Goal: Contribute content: Add original content to the website for others to see

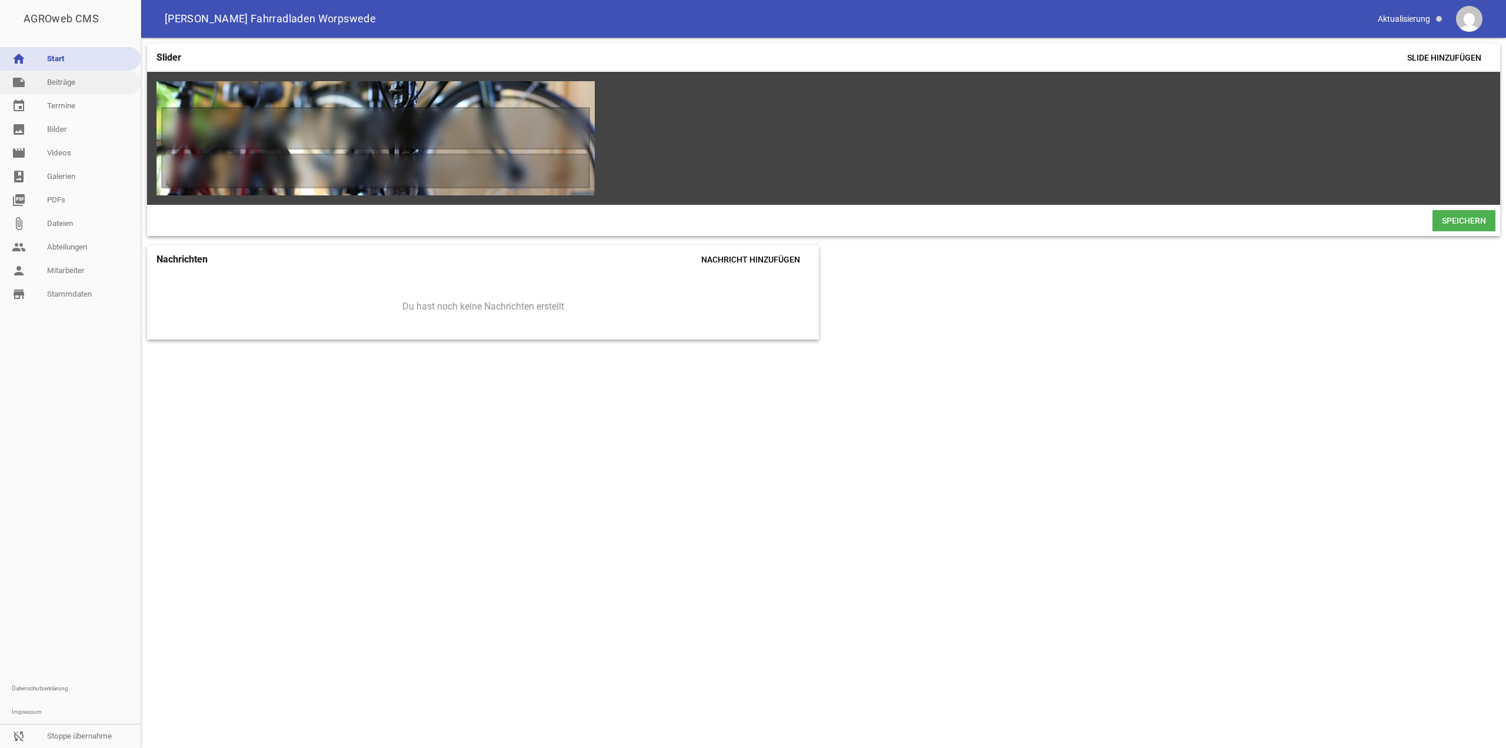
click at [101, 84] on link "note Beiträge" at bounding box center [70, 83] width 141 height 24
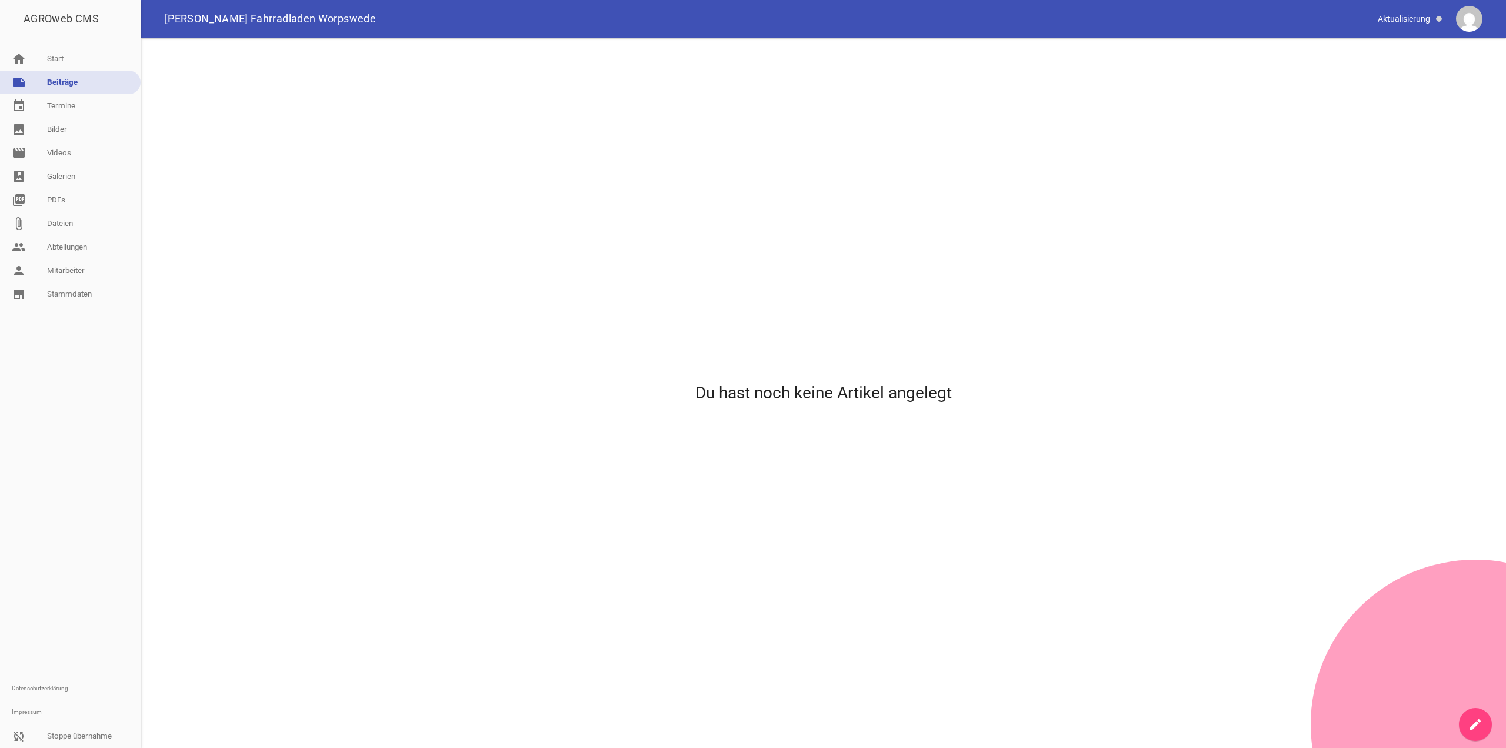
click at [1479, 727] on icon "create" at bounding box center [1476, 724] width 14 height 14
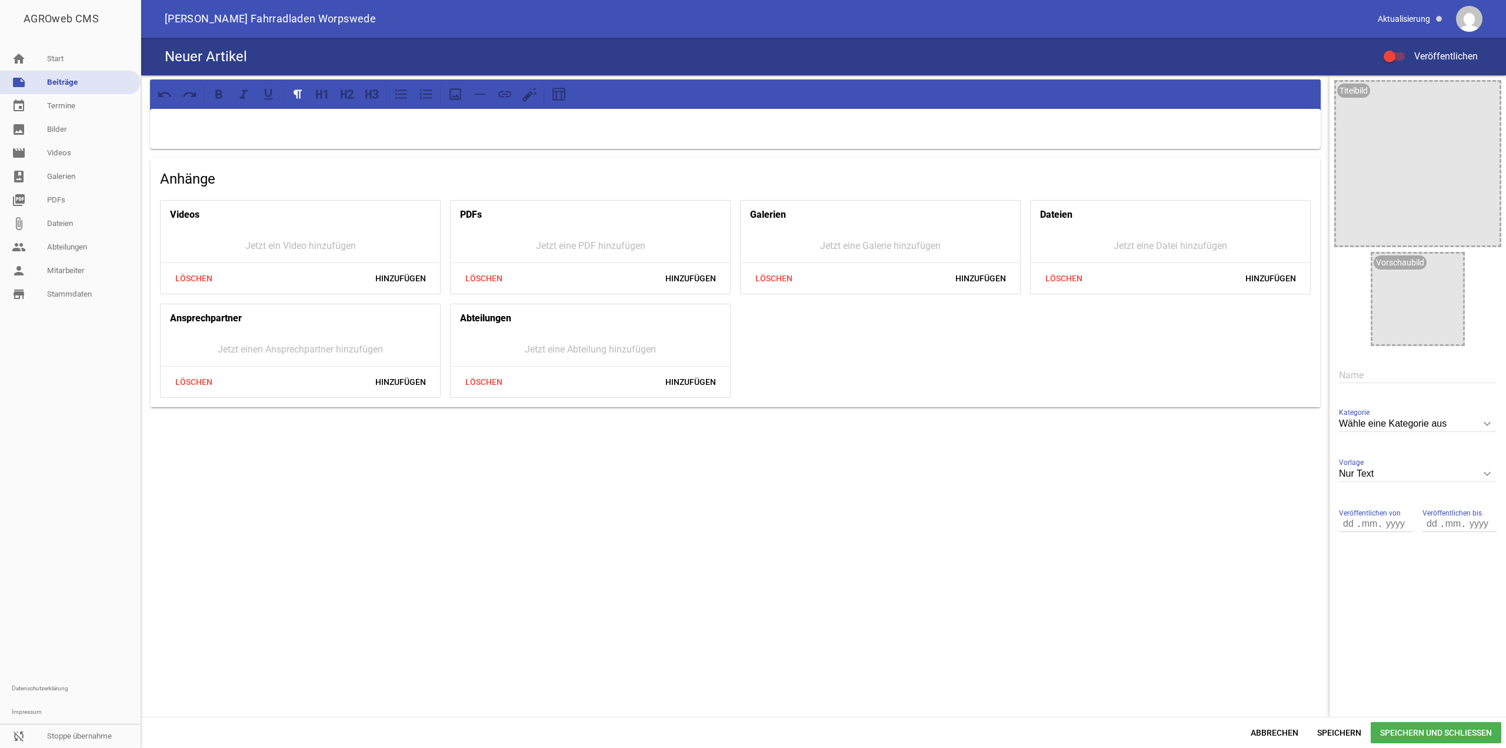
click at [1373, 375] on input "text" at bounding box center [1418, 375] width 158 height 16
click at [567, 135] on div at bounding box center [735, 129] width 1171 height 40
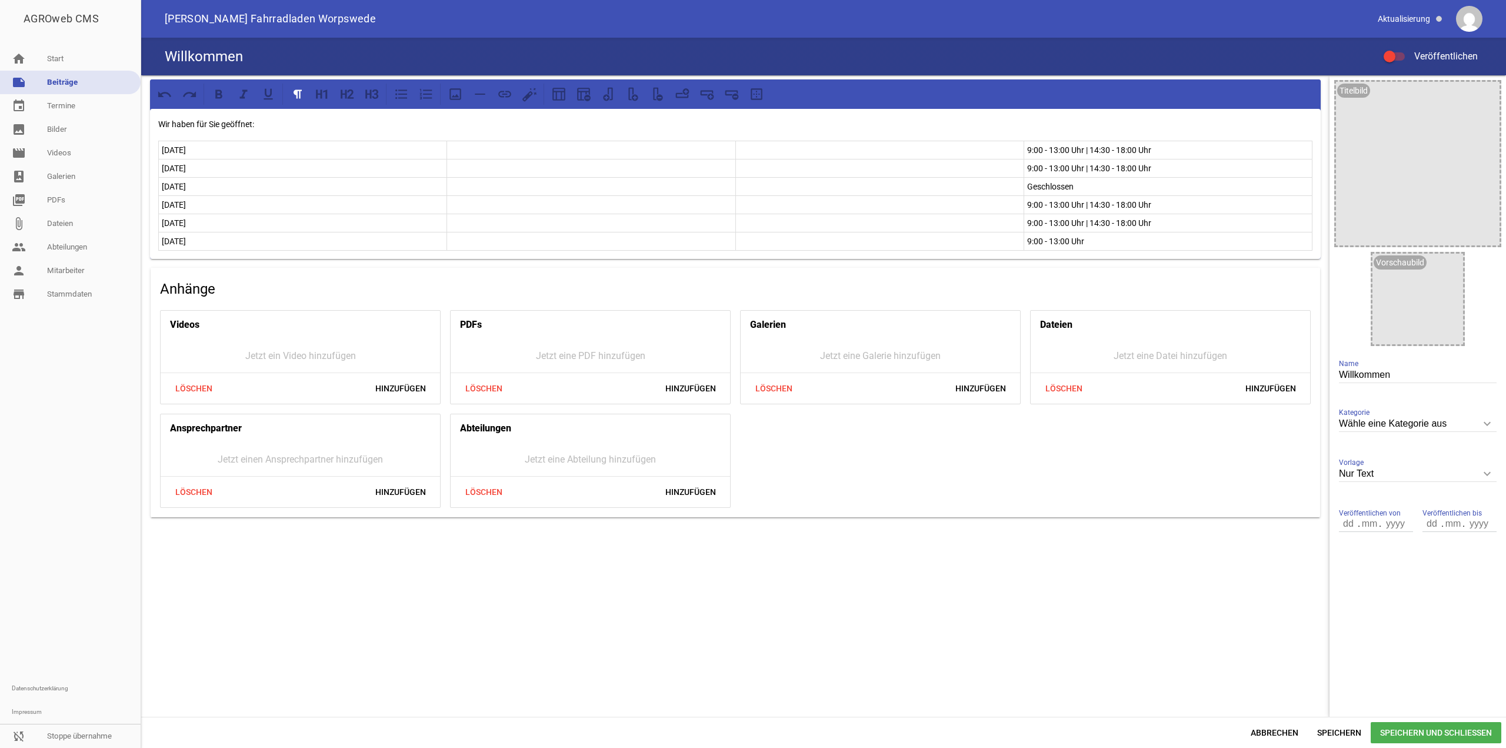
click at [775, 153] on p at bounding box center [880, 150] width 282 height 14
click at [667, 97] on button at bounding box center [657, 94] width 21 height 21
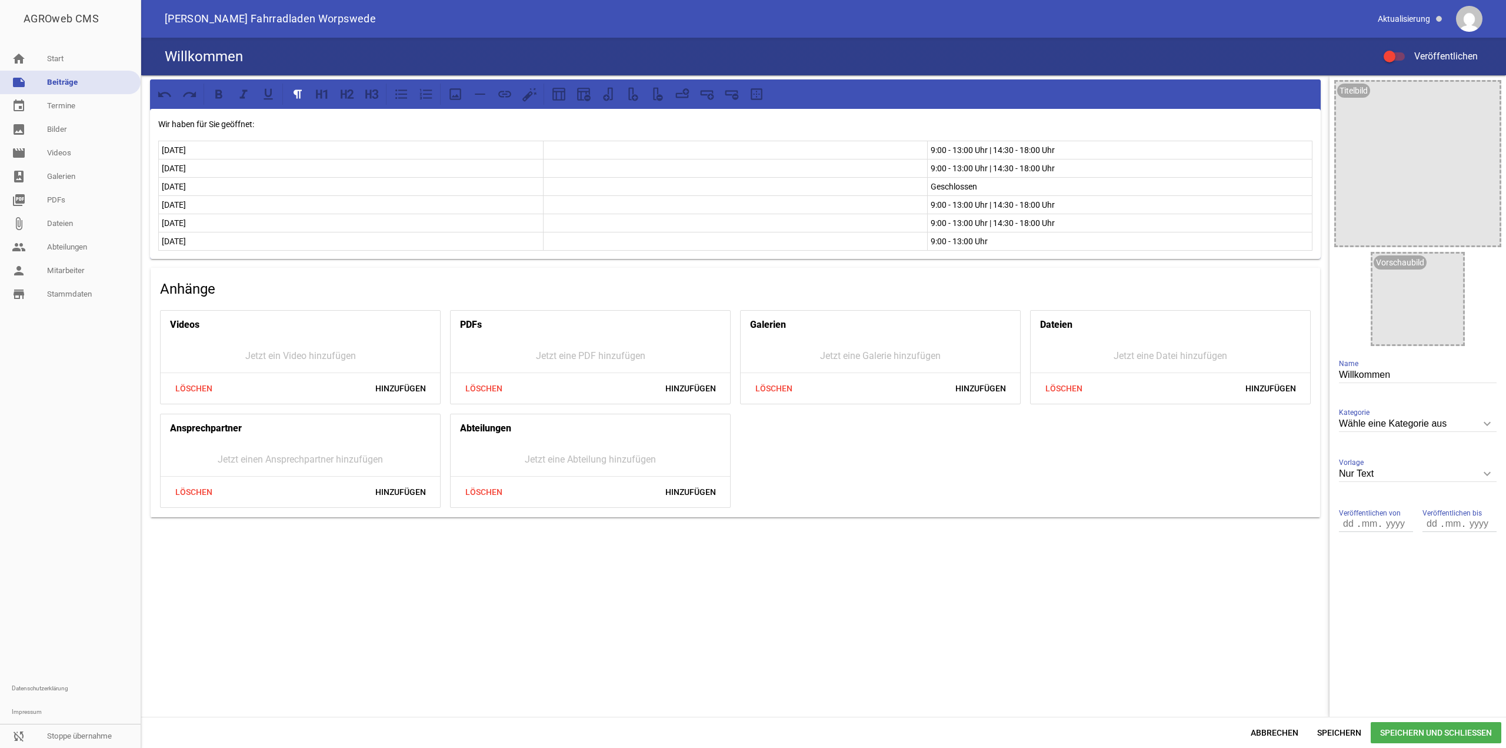
click at [613, 178] on td at bounding box center [735, 187] width 385 height 18
click at [655, 99] on icon at bounding box center [655, 93] width 5 height 13
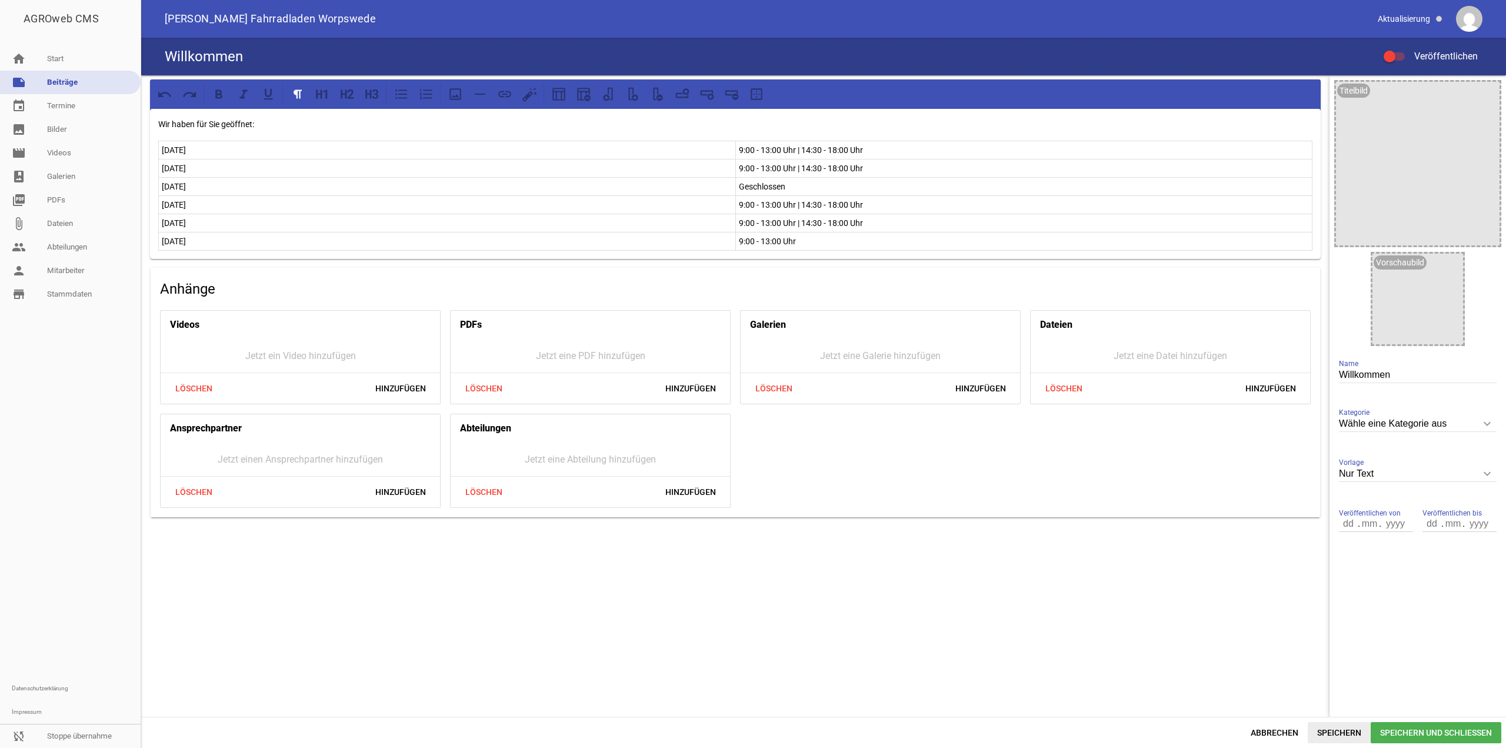
click at [1359, 726] on span "Speichern" at bounding box center [1339, 732] width 63 height 21
click at [1344, 376] on input "Willkommen" at bounding box center [1418, 375] width 158 height 16
type input "Öffnungszeiten"
click at [1336, 727] on span "Speichern" at bounding box center [1339, 732] width 63 height 21
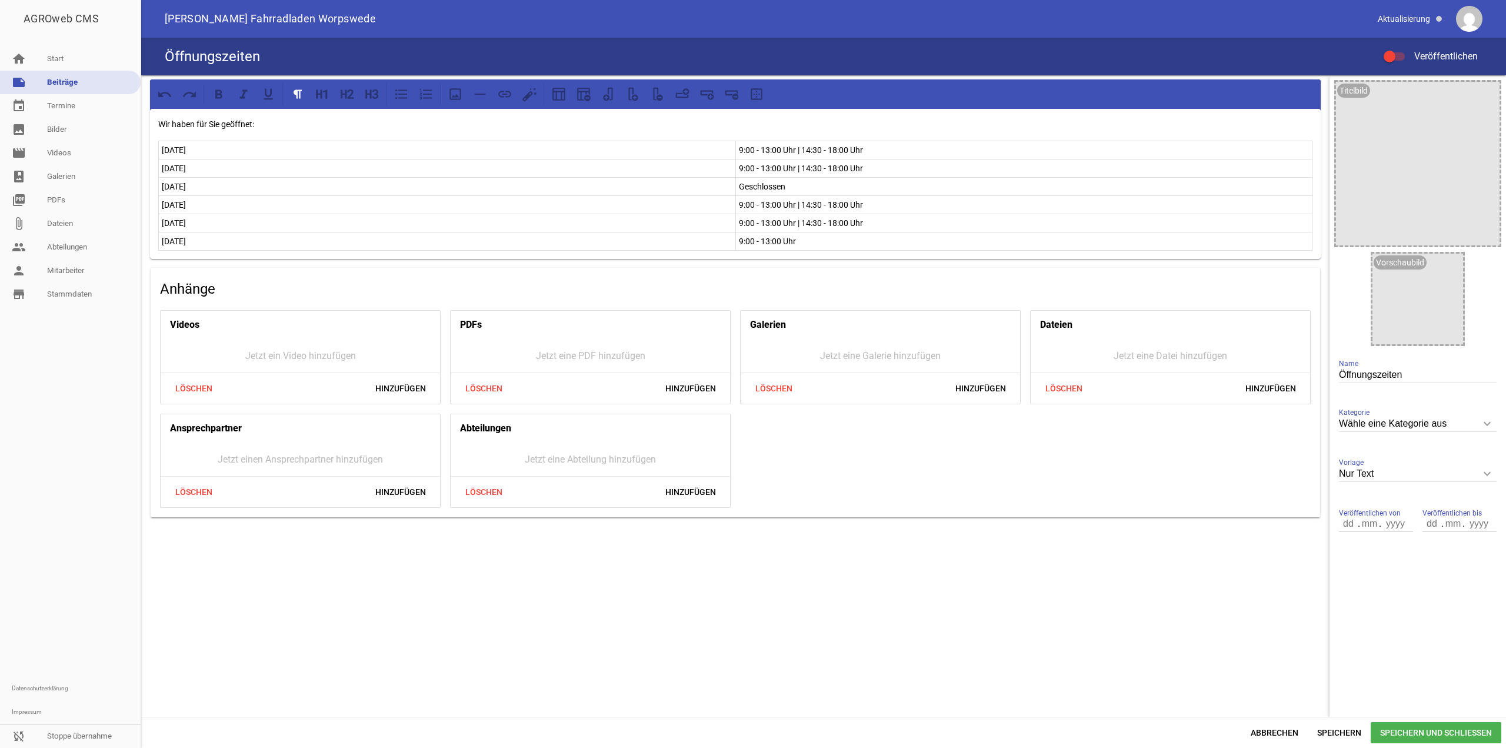
click at [1409, 56] on span "Veröffentlichen" at bounding box center [1439, 56] width 78 height 11
click at [1400, 49] on input "Veröffentlichen" at bounding box center [1400, 49] width 0 height 0
click at [1389, 735] on span "Speichern und Schließen" at bounding box center [1436, 732] width 131 height 21
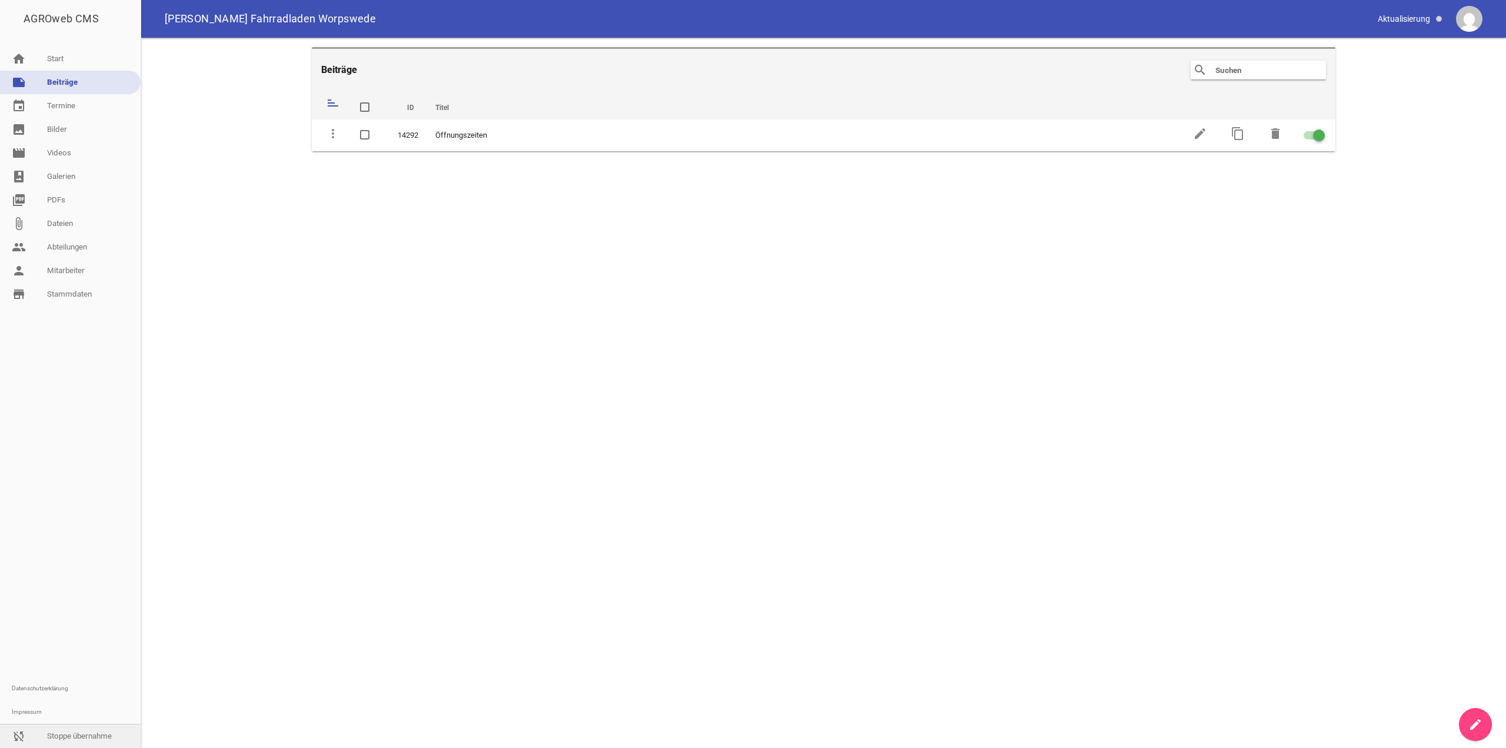
click at [79, 728] on link "sync_disabled Stoppe übernahme" at bounding box center [70, 736] width 141 height 24
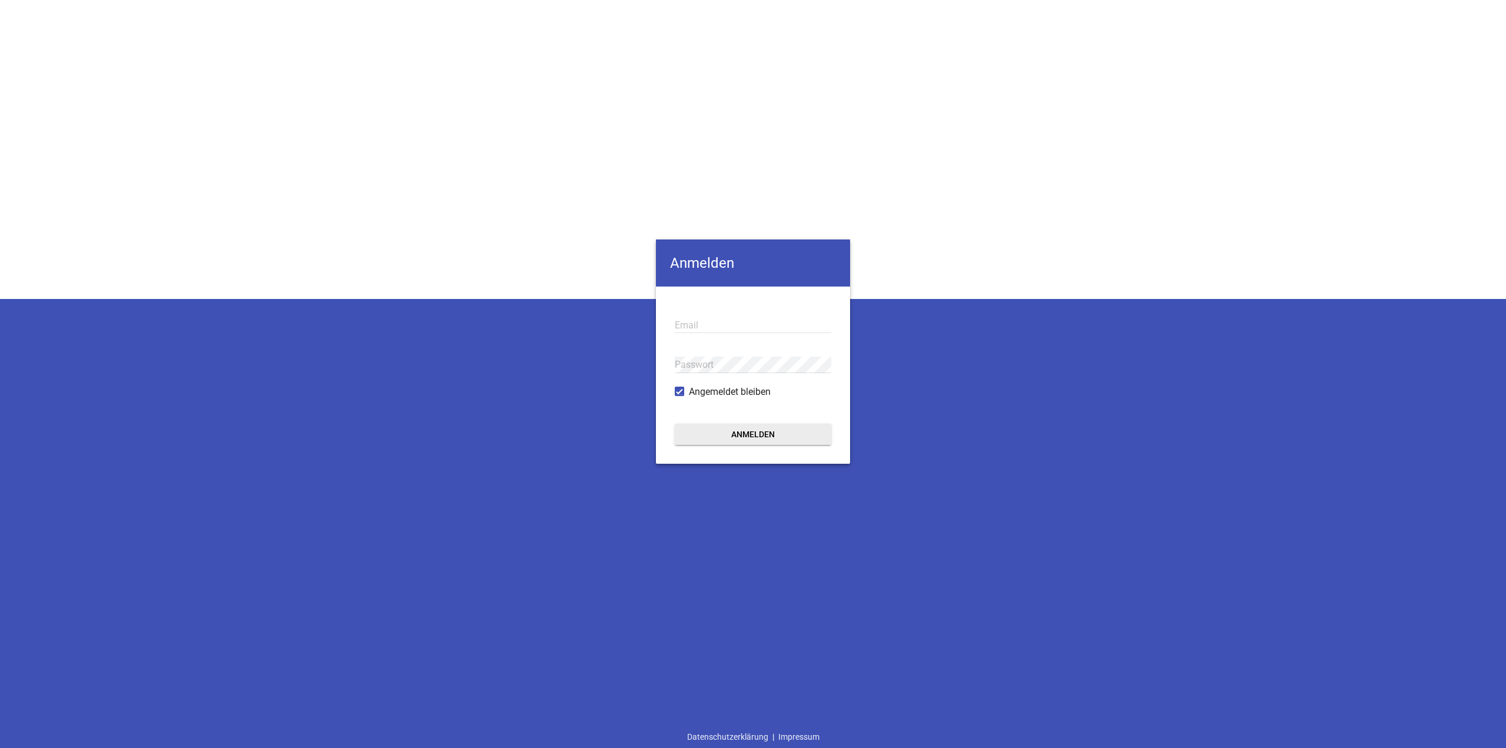
type input "ah@pixel-kraft.de"
click at [773, 439] on button "Anmelden" at bounding box center [753, 434] width 157 height 21
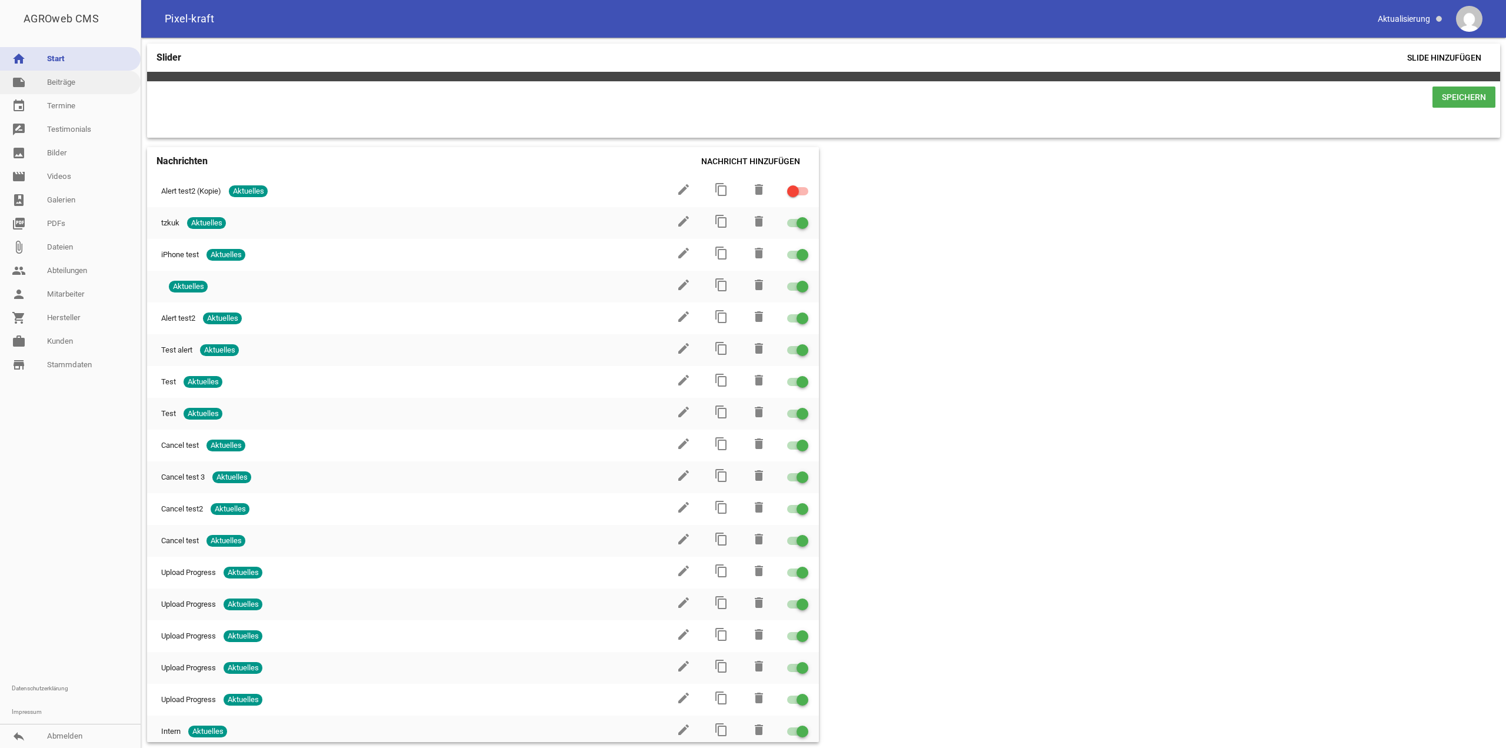
click at [65, 76] on link "note Beiträge" at bounding box center [70, 83] width 141 height 24
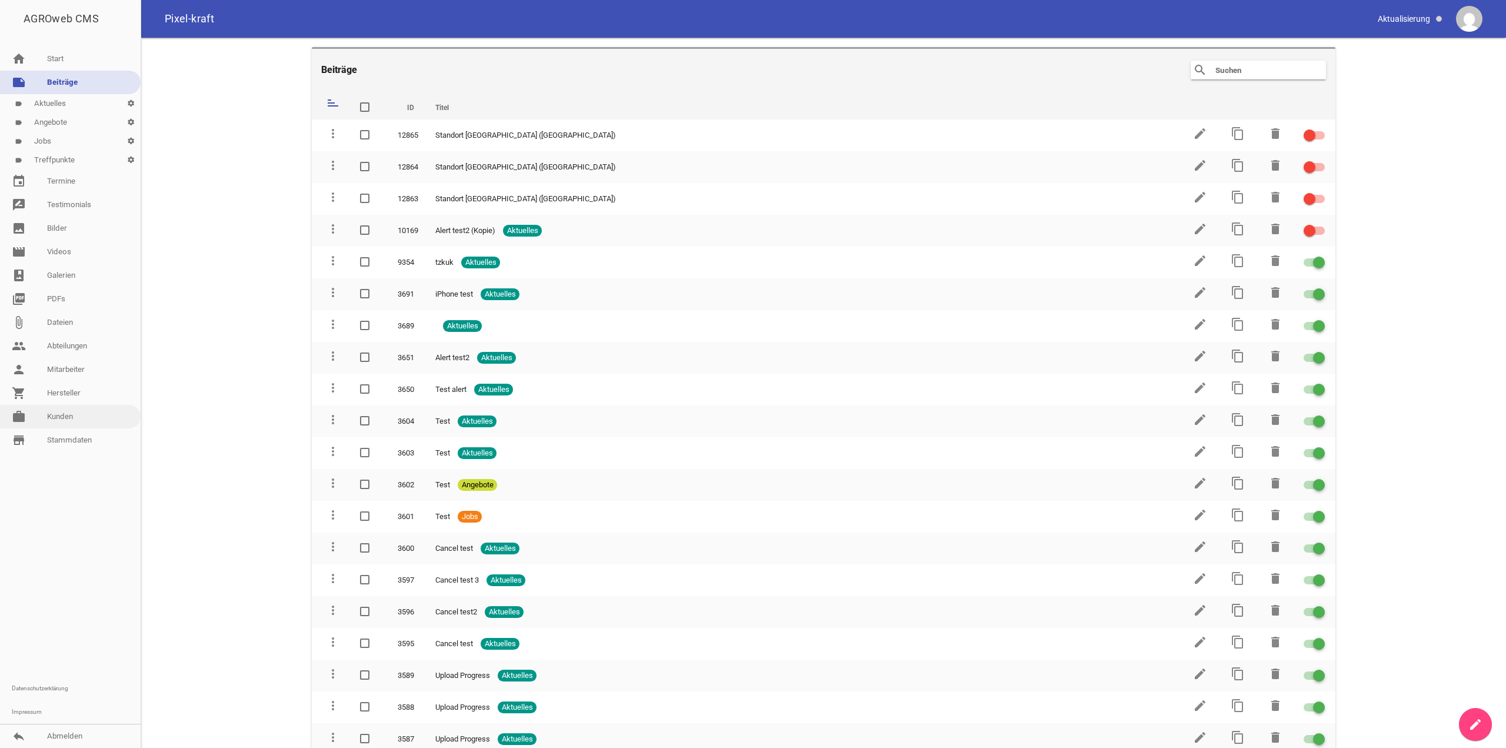
click at [68, 424] on link "work Kunden" at bounding box center [70, 417] width 141 height 24
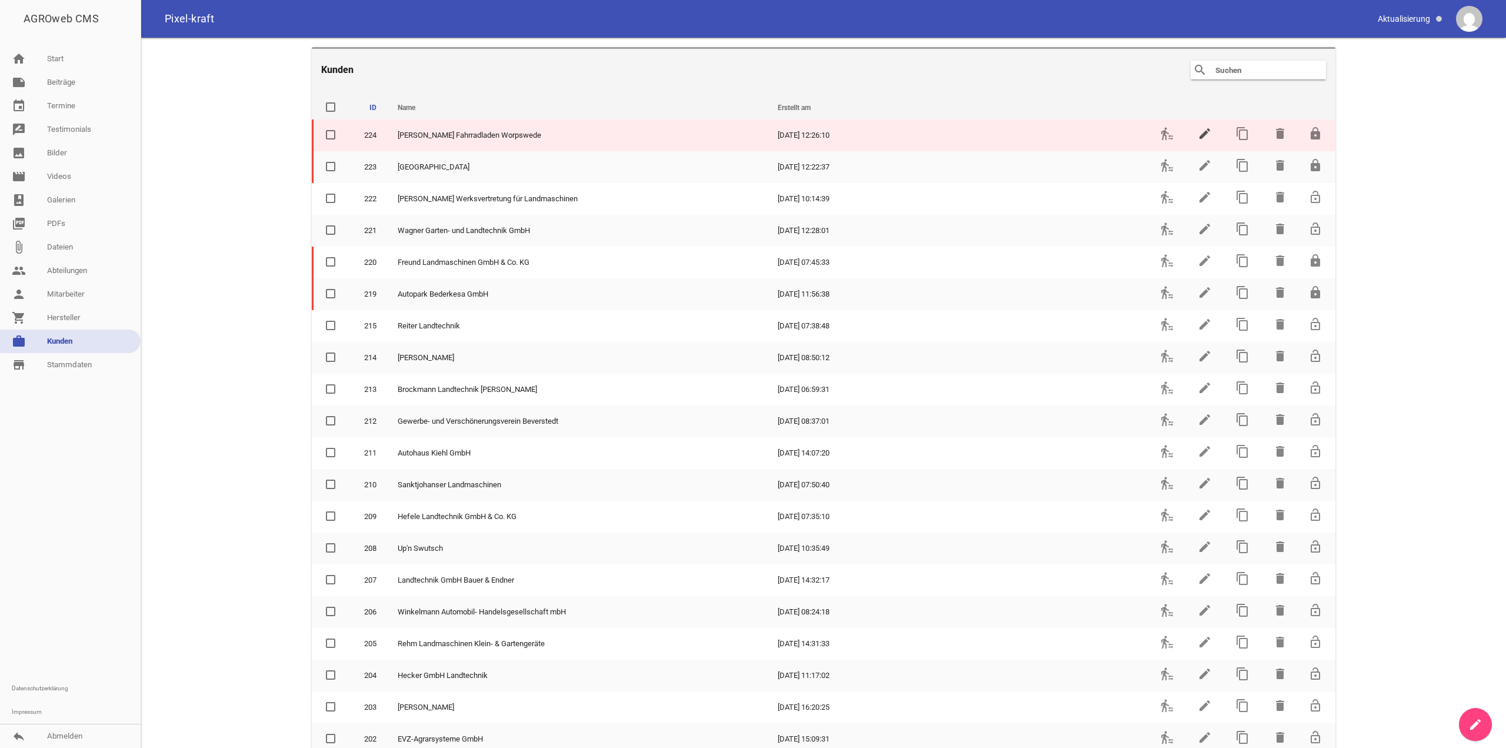
click at [1198, 138] on icon "edit" at bounding box center [1205, 133] width 14 height 14
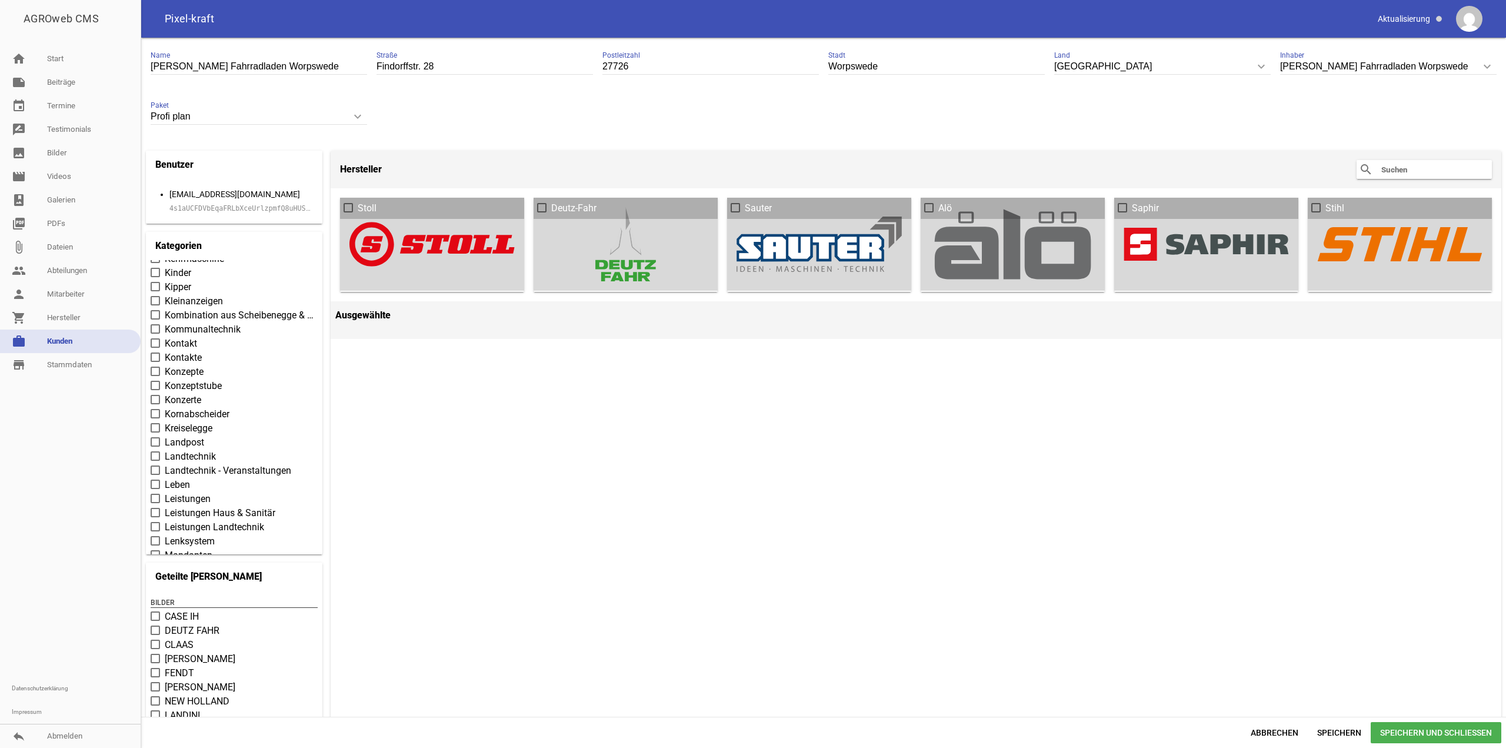
scroll to position [2940, 0]
click at [206, 481] on span "Leistungen" at bounding box center [188, 481] width 46 height 14
click at [165, 474] on input "Leistungen" at bounding box center [165, 474] width 0 height 0
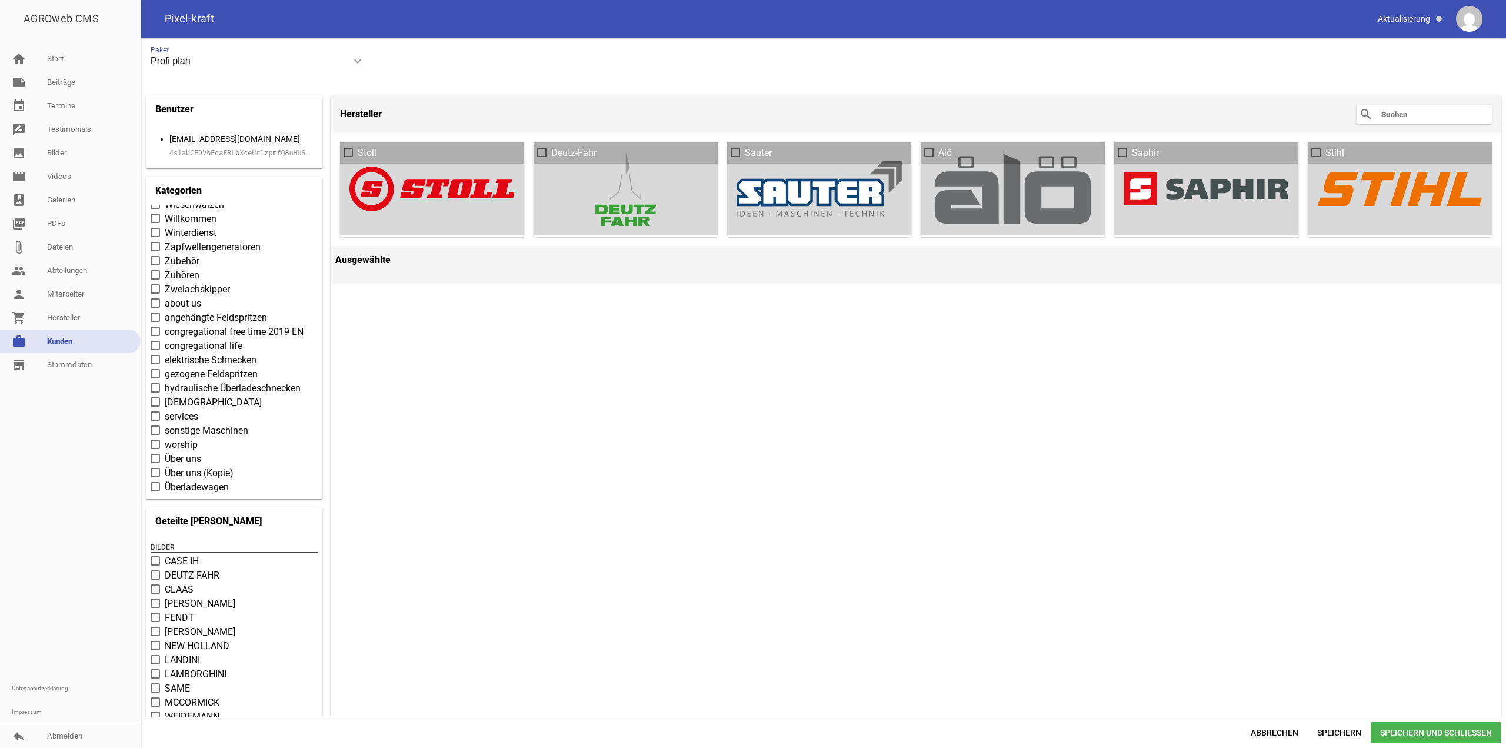
scroll to position [0, 0]
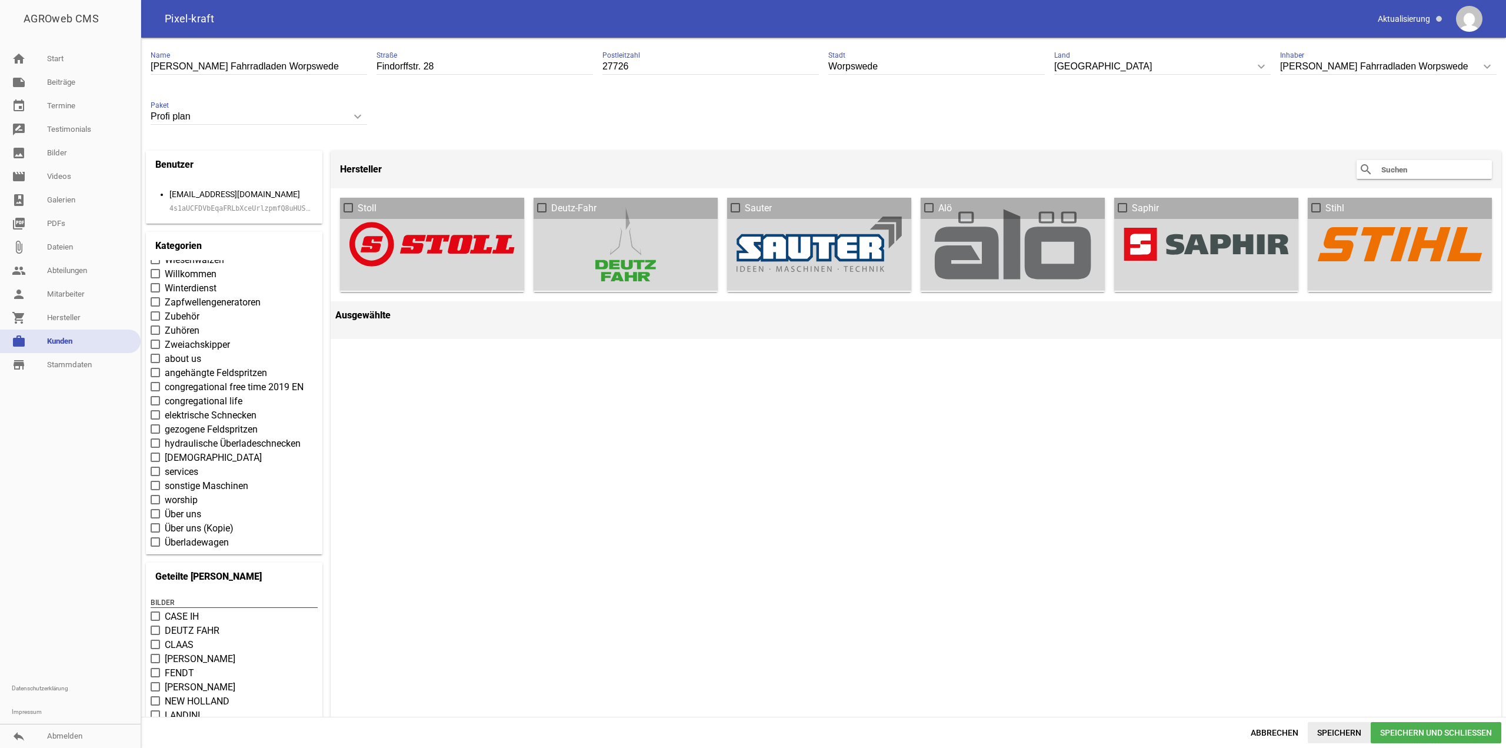
click at [1351, 734] on span "Speichern" at bounding box center [1339, 732] width 63 height 21
click at [1439, 474] on div "Hersteller search clear Stoll Deutz-Fahr Sauter Alö Saphir Stihl Ausgewählte" at bounding box center [916, 522] width 1171 height 743
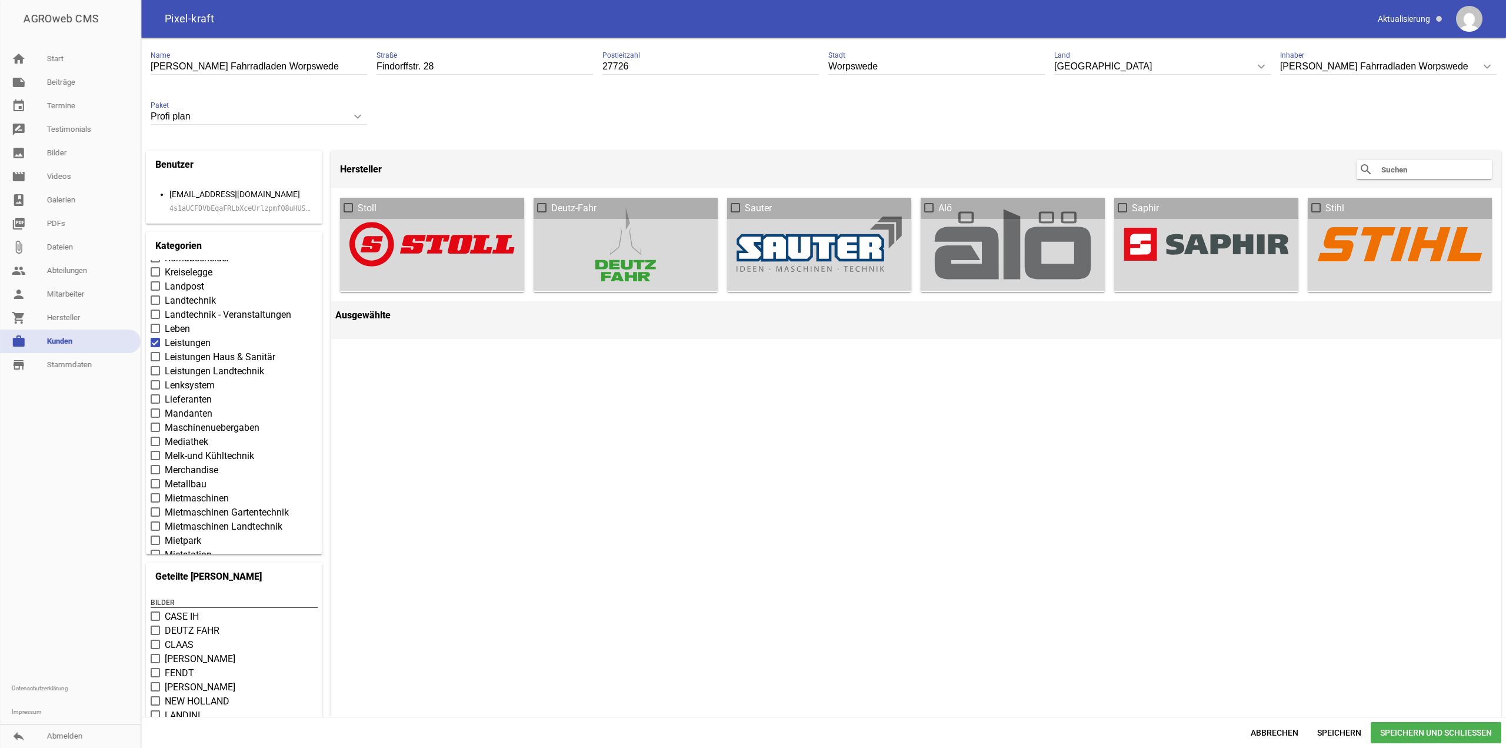
scroll to position [3059, 0]
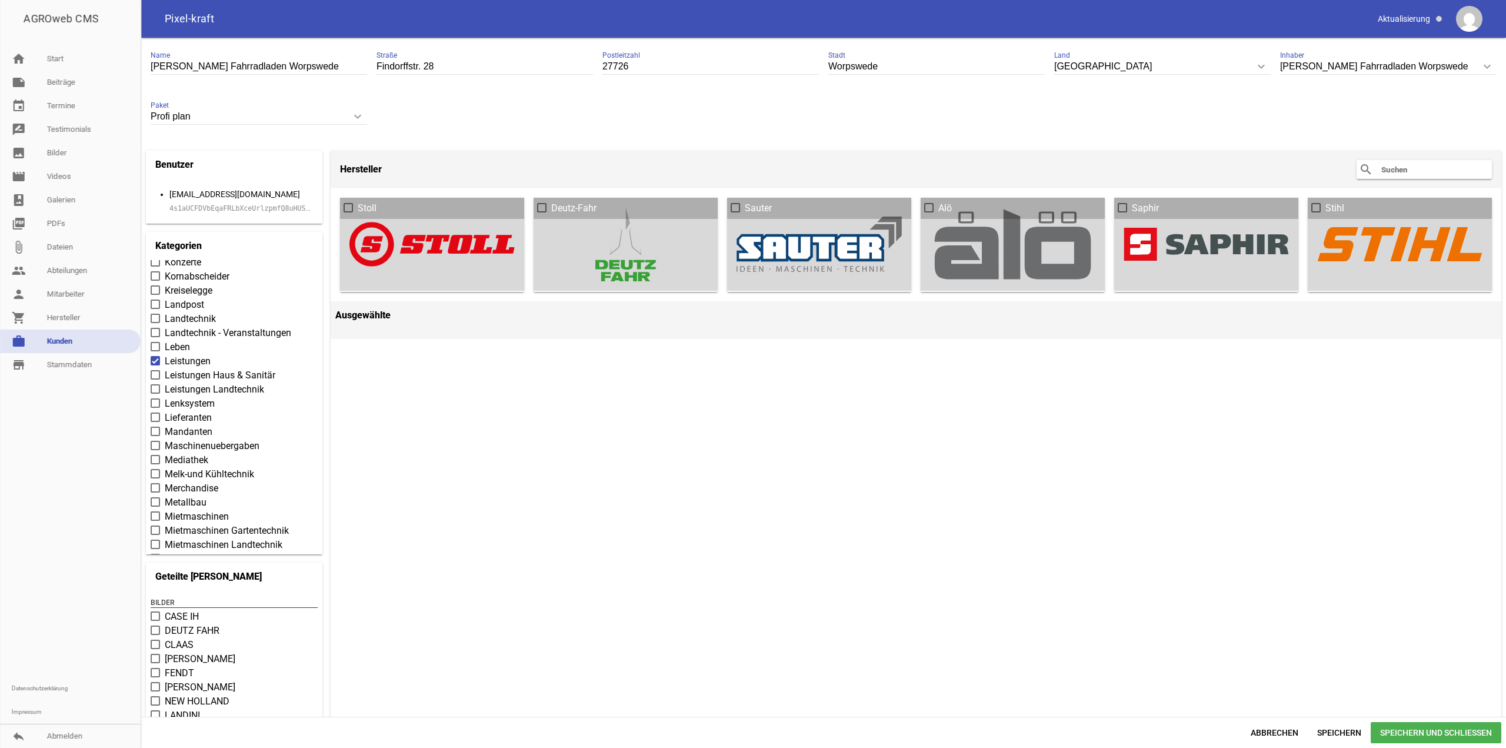
click at [202, 420] on span "Lieferanten" at bounding box center [188, 418] width 47 height 14
click at [165, 411] on input "Lieferanten" at bounding box center [165, 411] width 0 height 0
click at [1399, 732] on span "Speichern und Schließen" at bounding box center [1436, 732] width 131 height 21
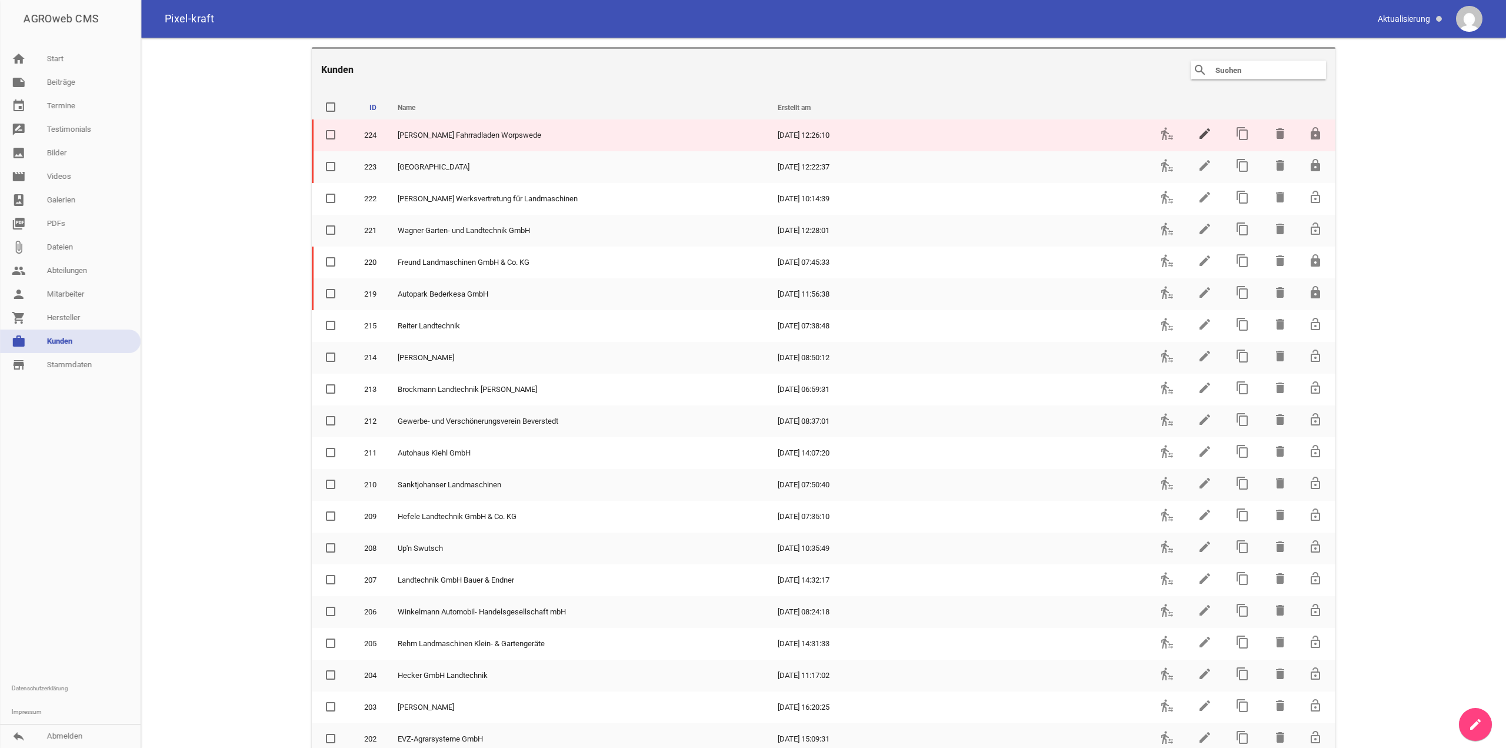
click at [1198, 128] on icon "edit" at bounding box center [1205, 133] width 14 height 14
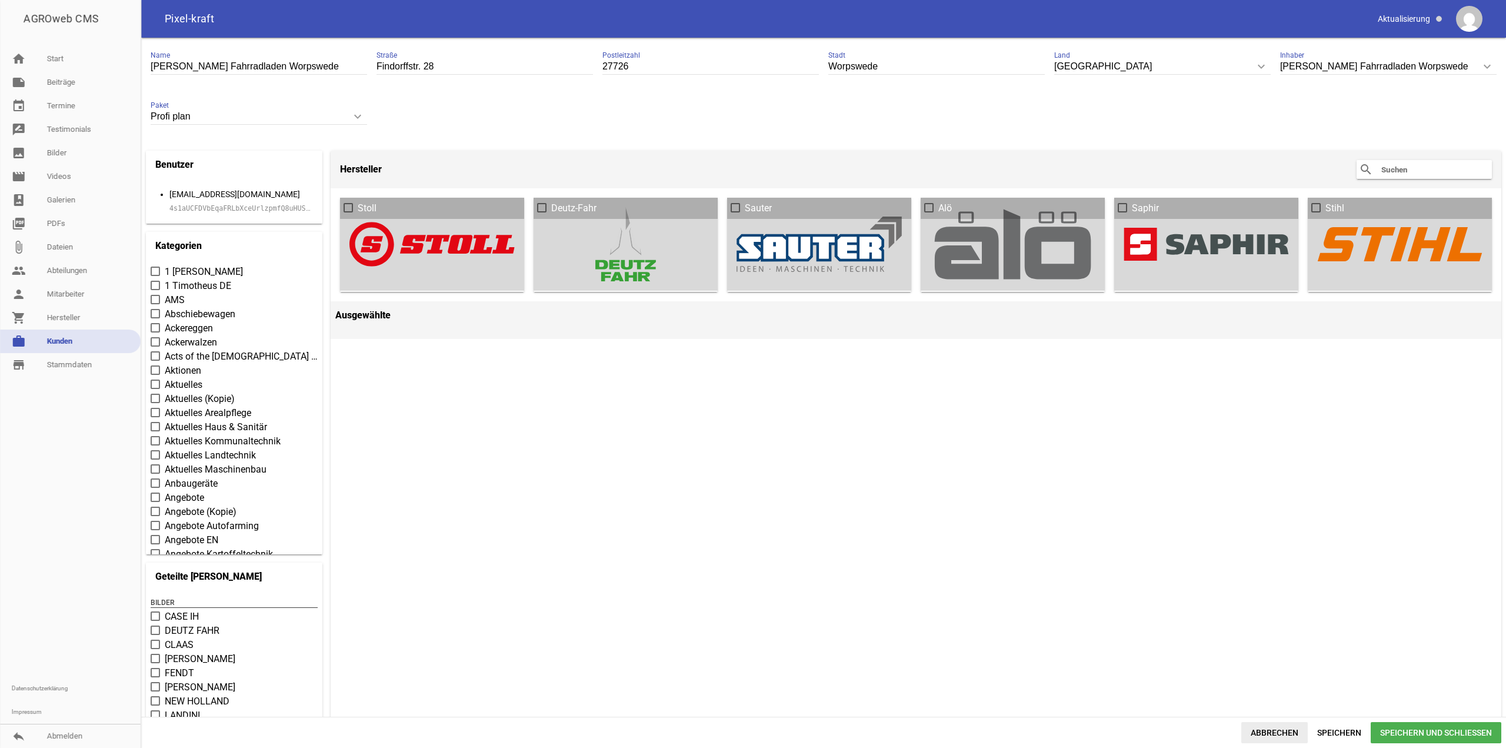
click at [1288, 723] on span "Abbrechen" at bounding box center [1274, 732] width 66 height 21
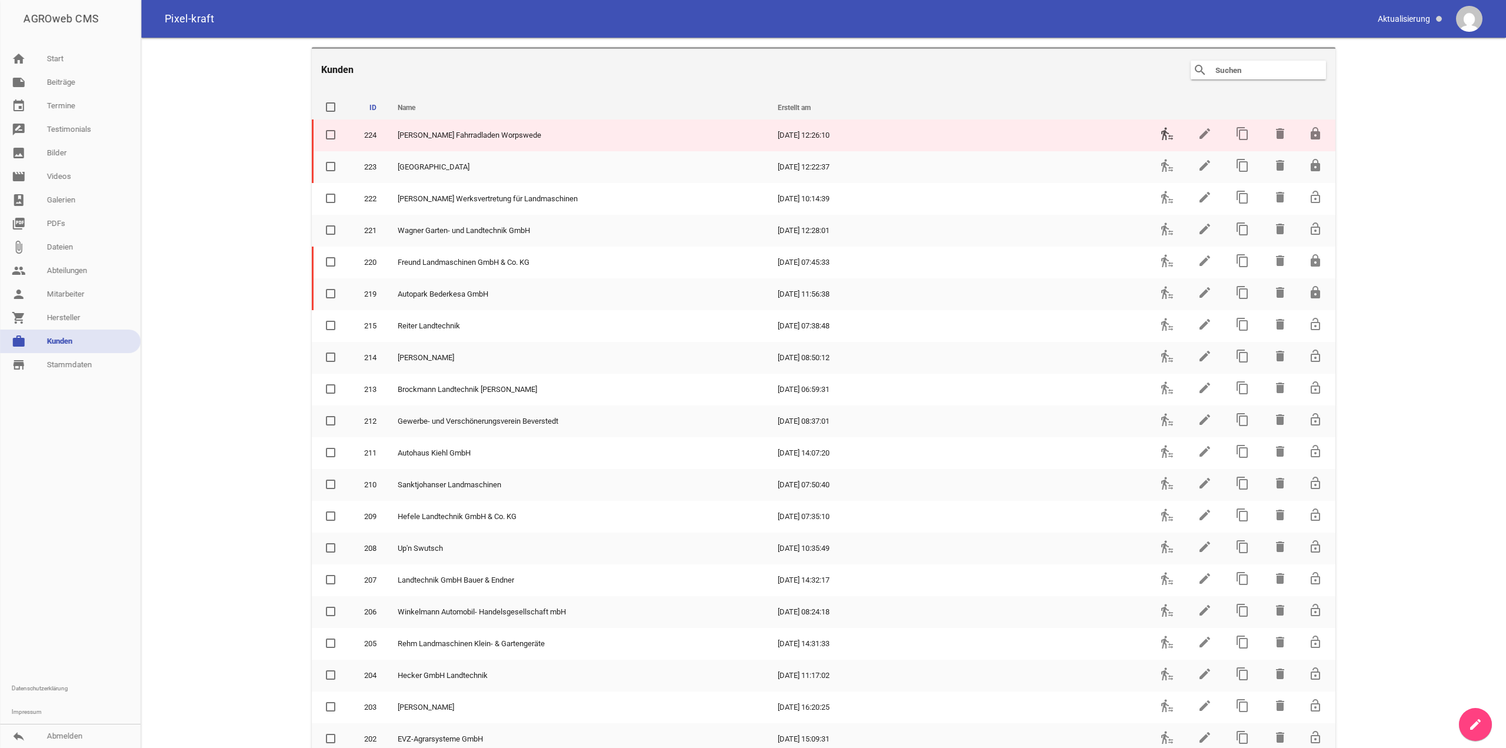
click at [1161, 128] on icon "transfer_within_a_station" at bounding box center [1167, 133] width 14 height 14
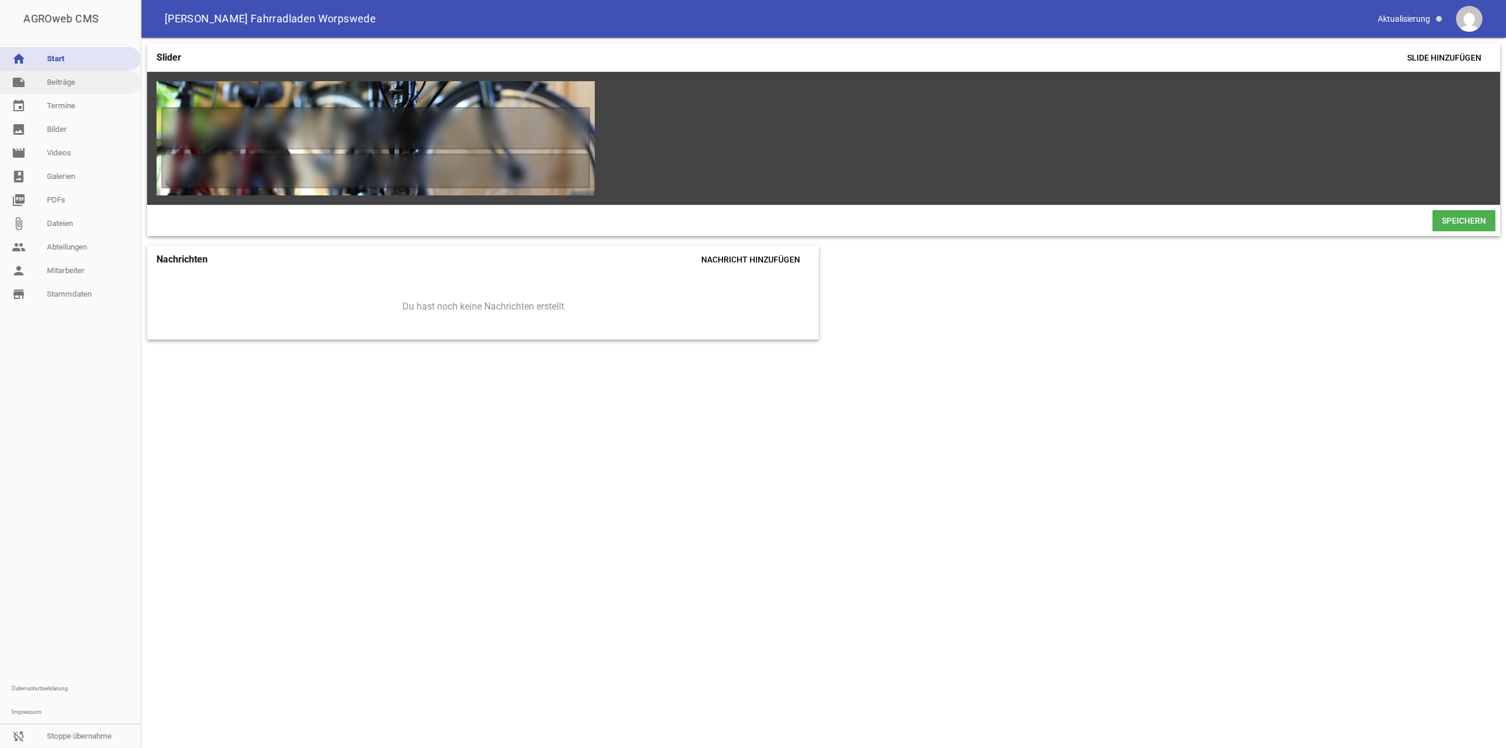
click at [51, 94] on link "note Beiträge" at bounding box center [70, 83] width 141 height 24
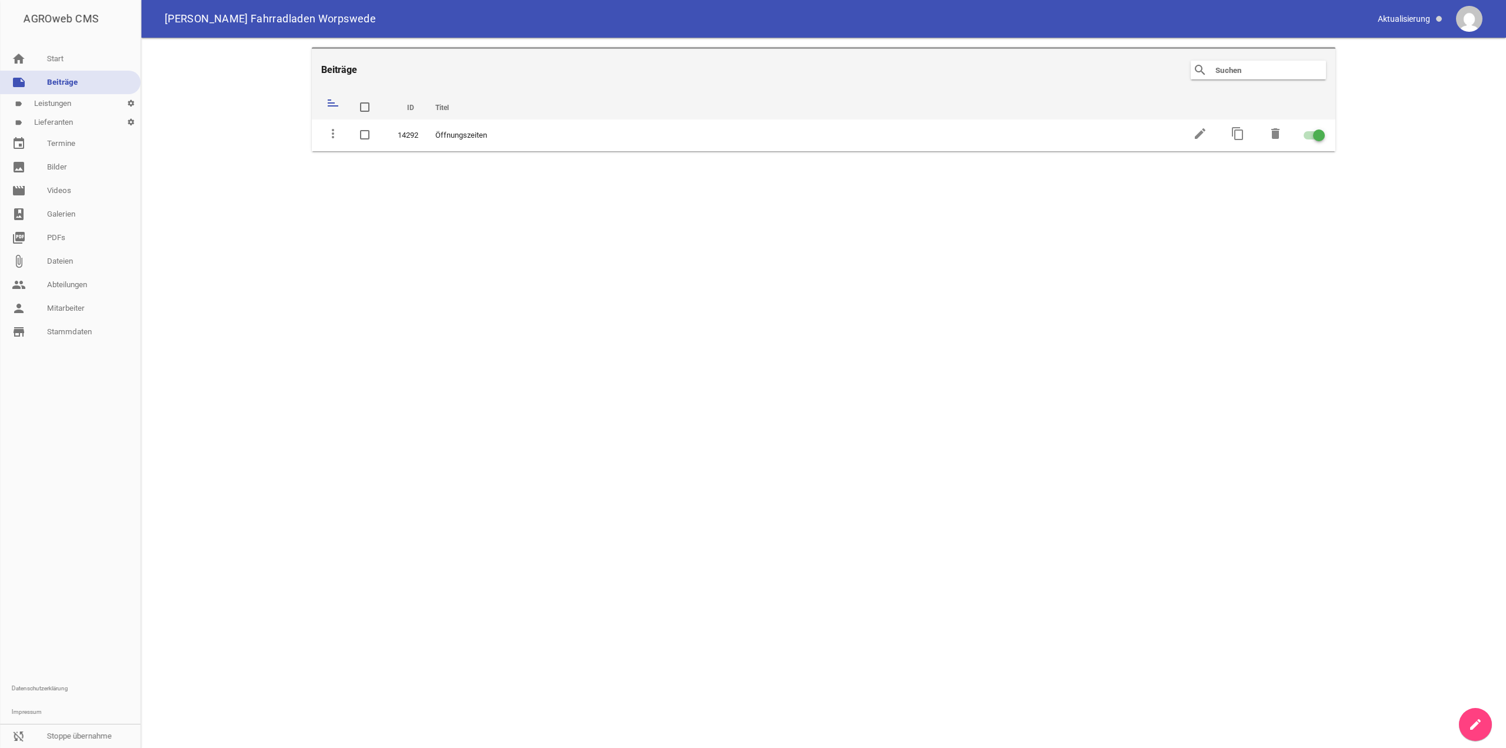
click at [83, 123] on link "label Lieferanten settings" at bounding box center [70, 122] width 141 height 19
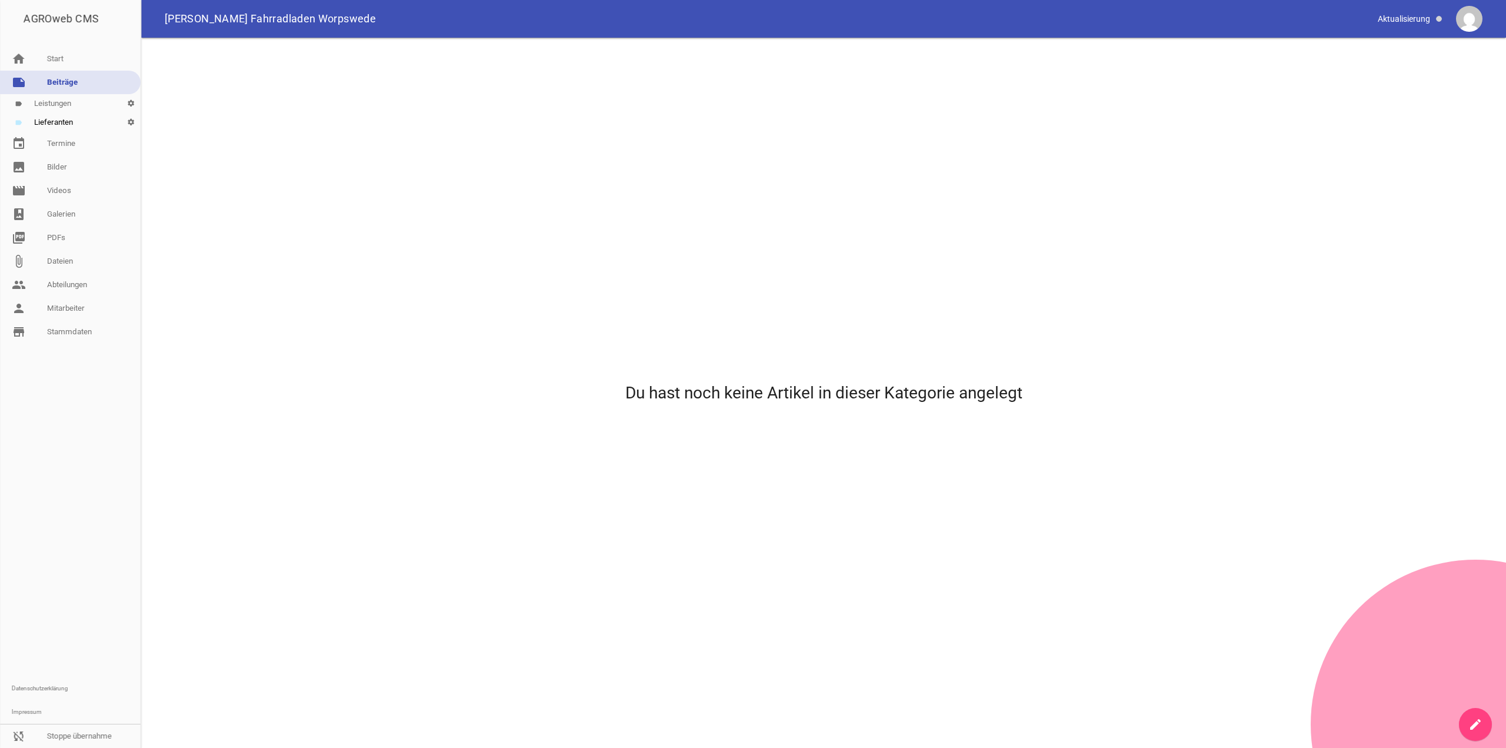
click at [1480, 722] on icon "create" at bounding box center [1476, 724] width 14 height 14
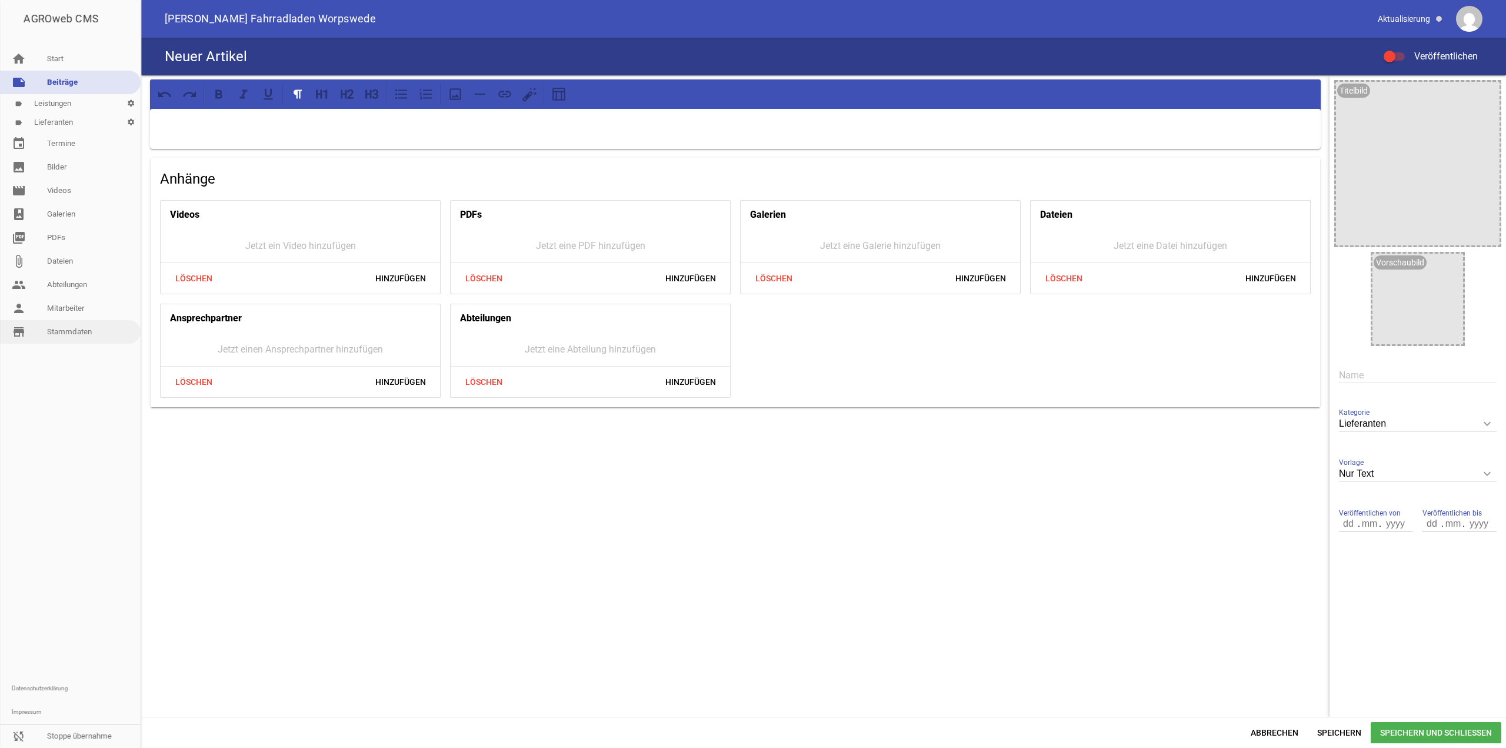
click at [78, 338] on link "store_mall_directory Stammdaten" at bounding box center [70, 332] width 141 height 24
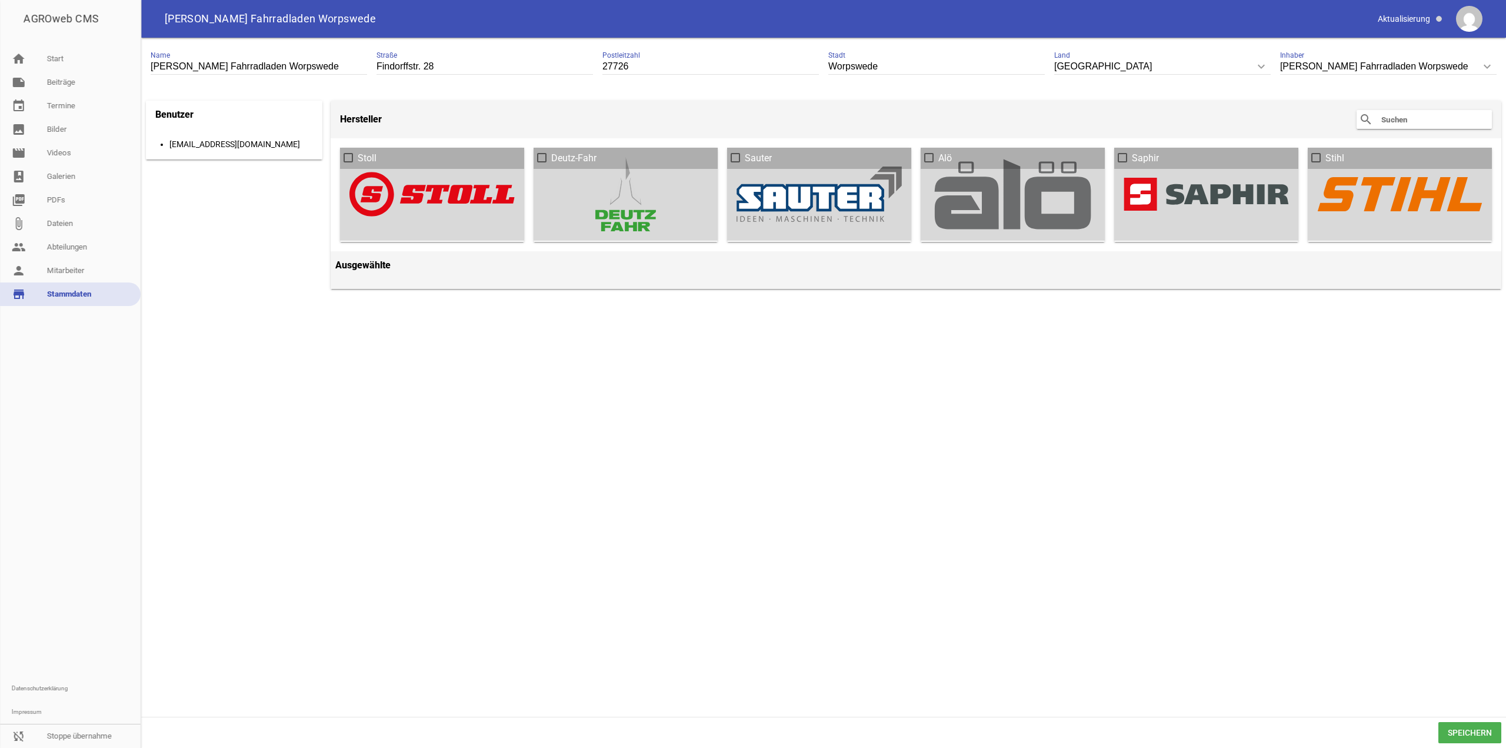
click at [1404, 129] on div "search clear" at bounding box center [1424, 119] width 135 height 19
click at [1401, 122] on input "text" at bounding box center [1427, 119] width 94 height 14
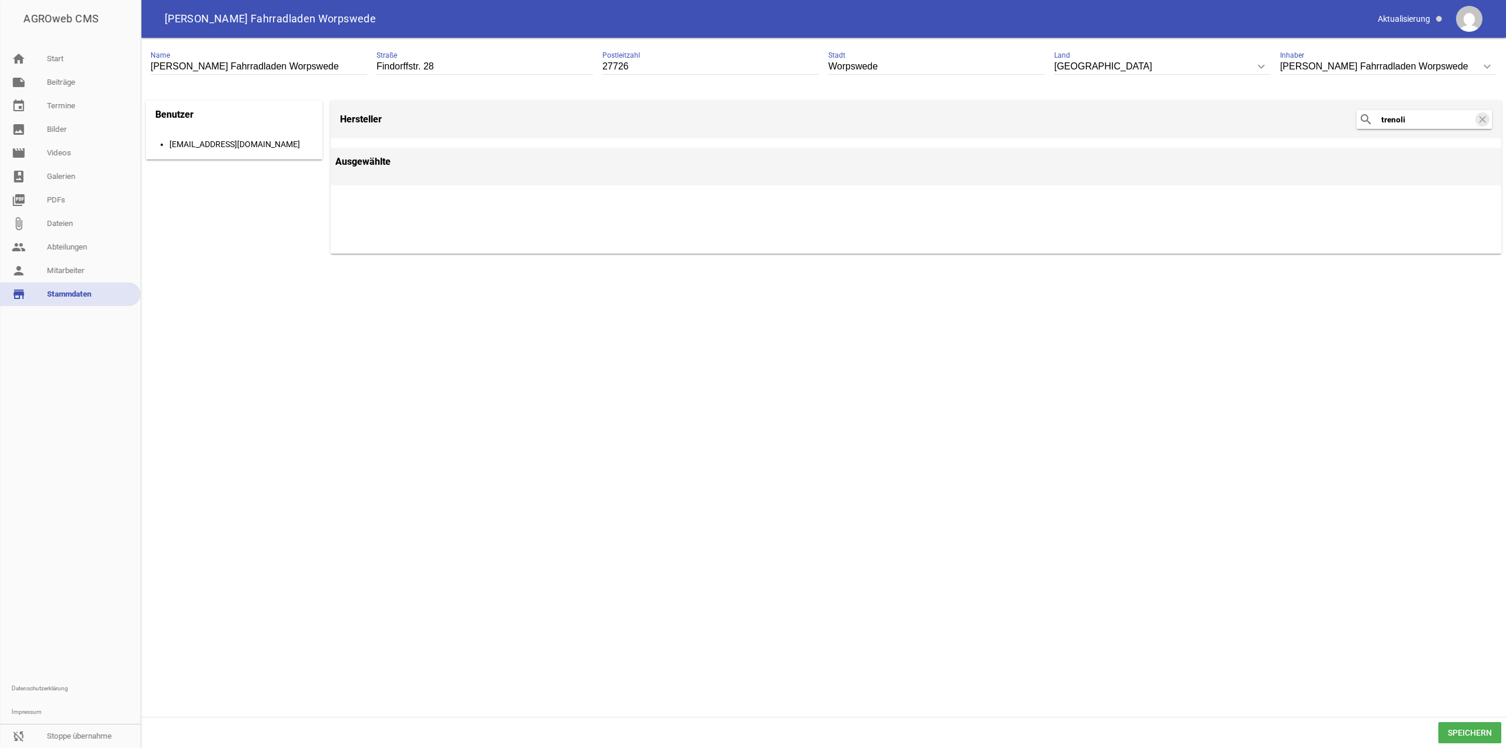
type input "trenoli"
click at [82, 98] on link "event Termine" at bounding box center [70, 106] width 141 height 24
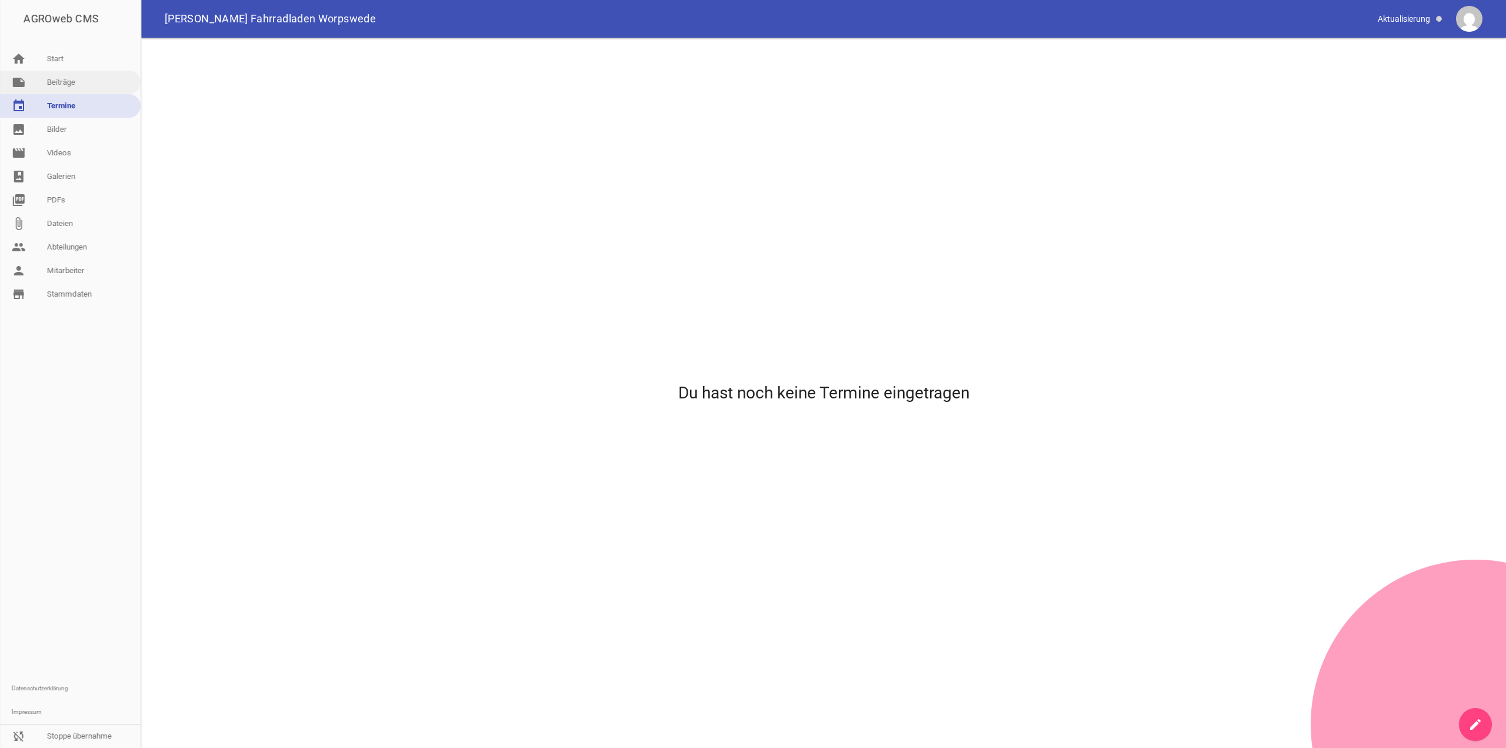
click at [84, 78] on link "note Beiträge" at bounding box center [70, 83] width 141 height 24
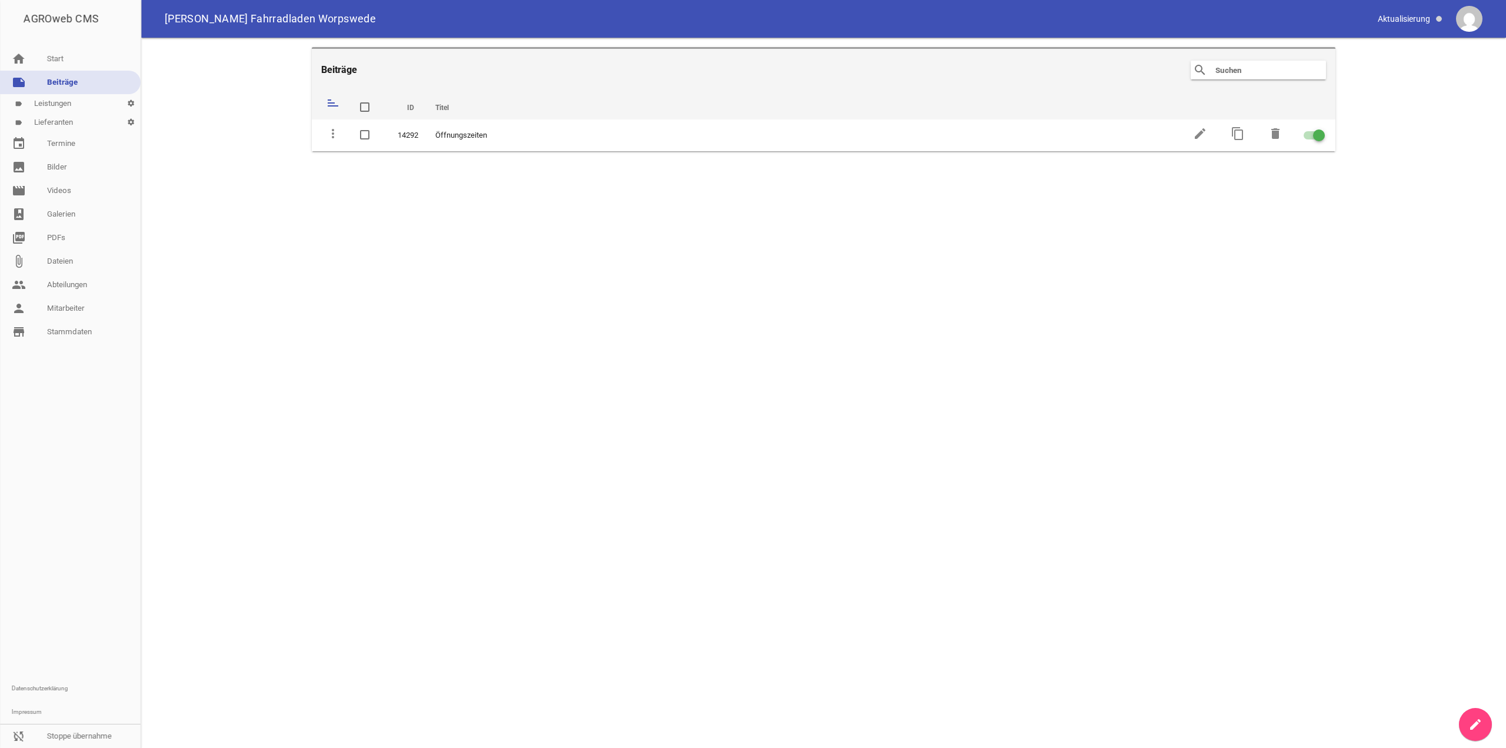
click at [1465, 727] on link "create" at bounding box center [1475, 724] width 33 height 33
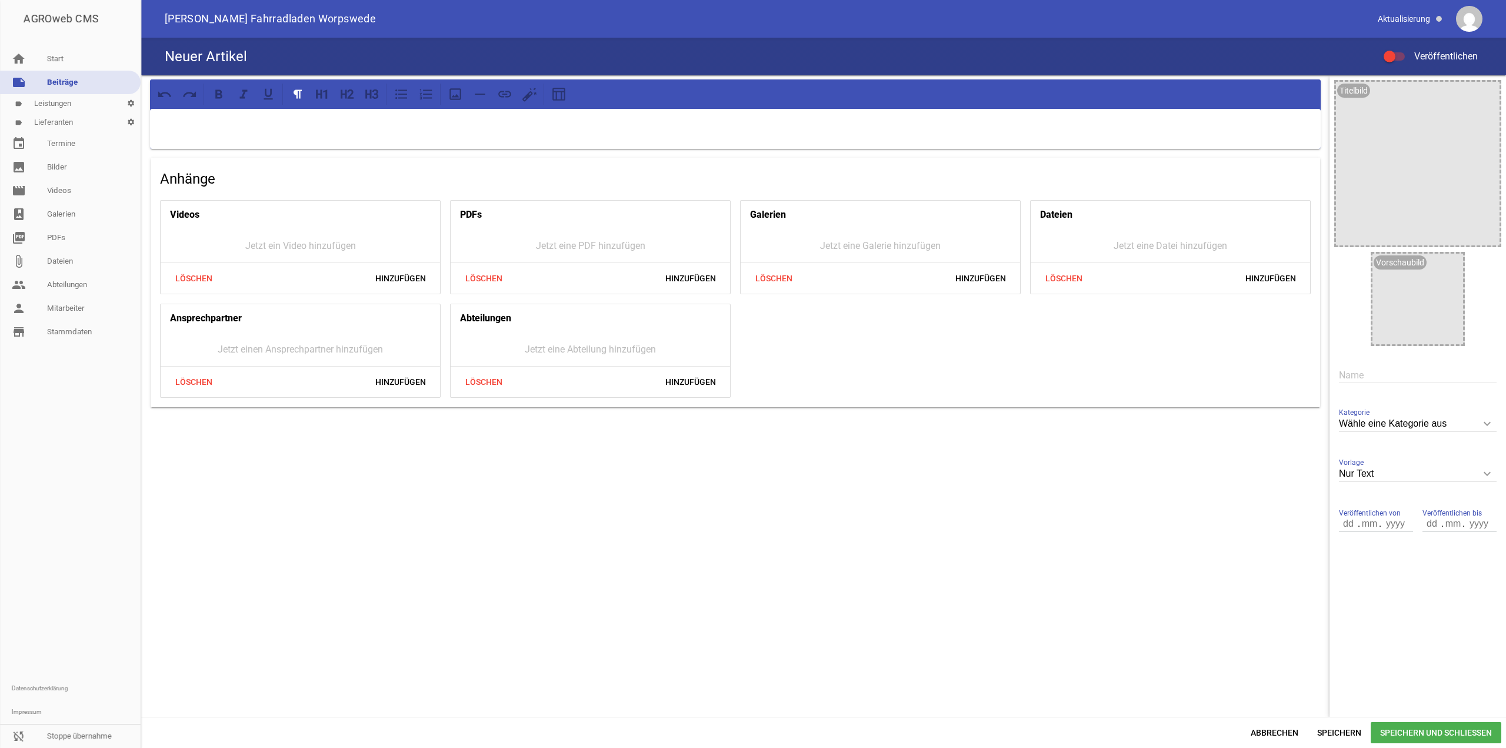
click at [475, 131] on div at bounding box center [735, 129] width 1171 height 40
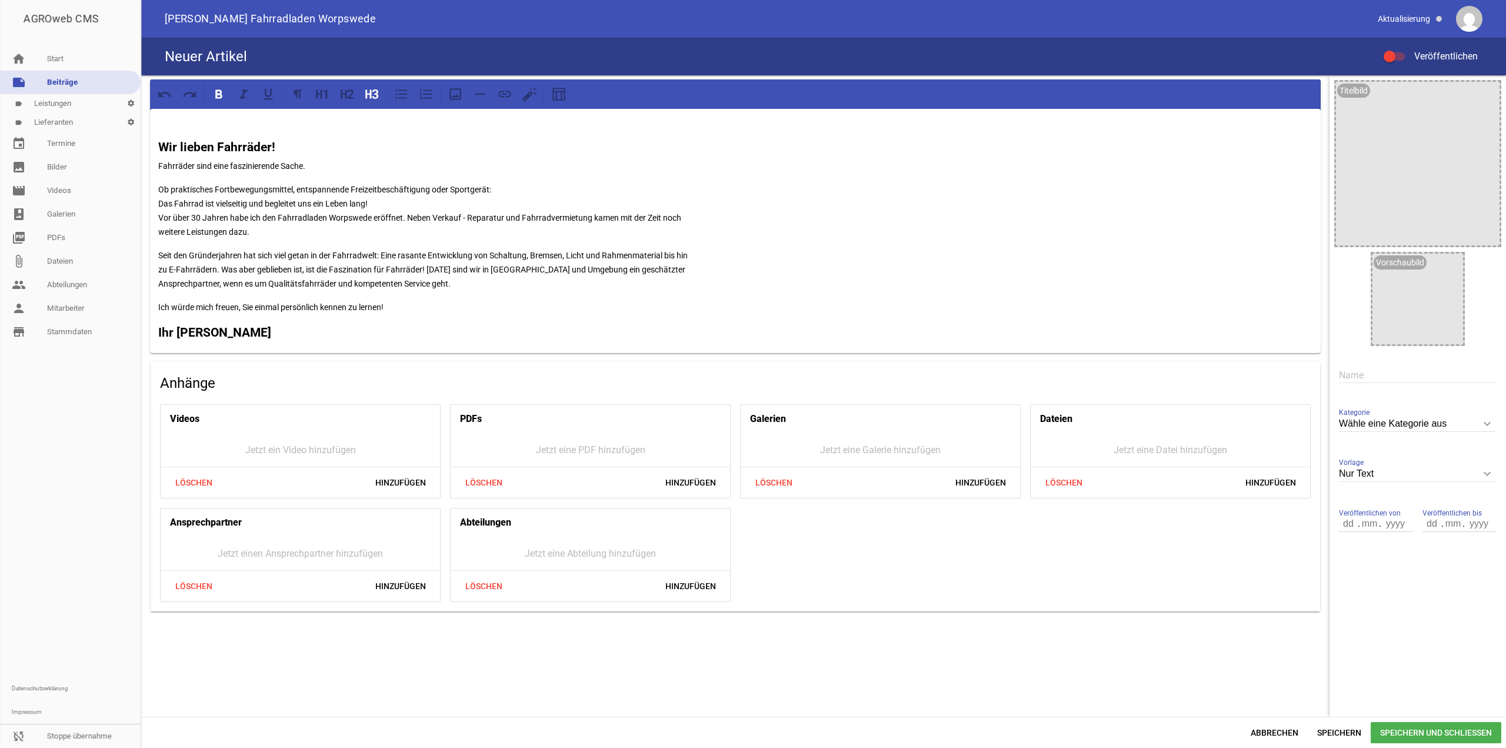
click at [161, 138] on h3 "Wir lieben Fahrräder!" at bounding box center [735, 137] width 1154 height 37
click at [162, 144] on strong "Wir lieben Fahrräder!" at bounding box center [216, 147] width 117 height 14
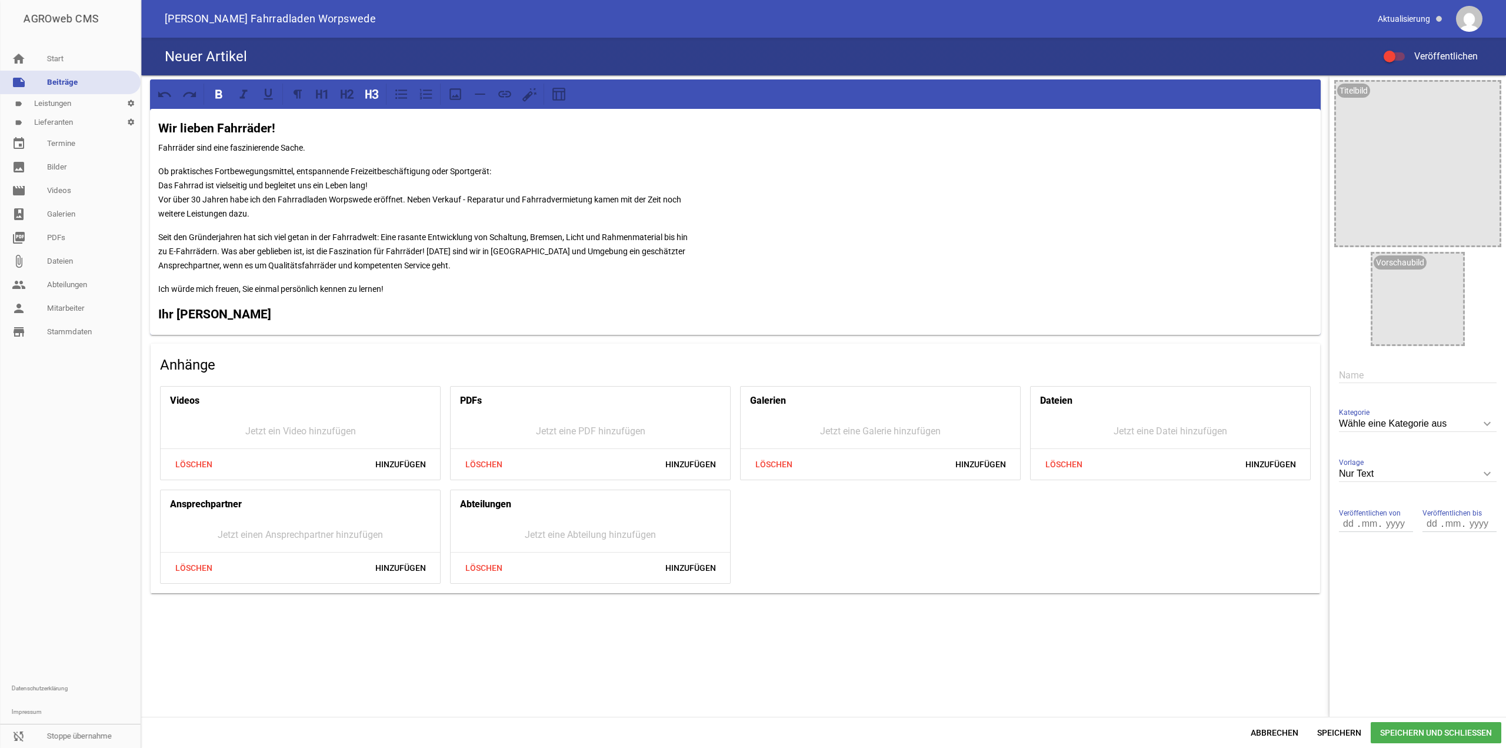
click at [224, 132] on strong "Wir lieben Fahrräder!" at bounding box center [216, 128] width 117 height 14
click at [213, 318] on strong "Ihr [PERSON_NAME]" at bounding box center [214, 314] width 113 height 14
click at [1396, 59] on div at bounding box center [1394, 56] width 21 height 8
click at [1400, 49] on input "Veröffentlichen" at bounding box center [1400, 49] width 0 height 0
click at [1359, 373] on input "text" at bounding box center [1418, 375] width 158 height 16
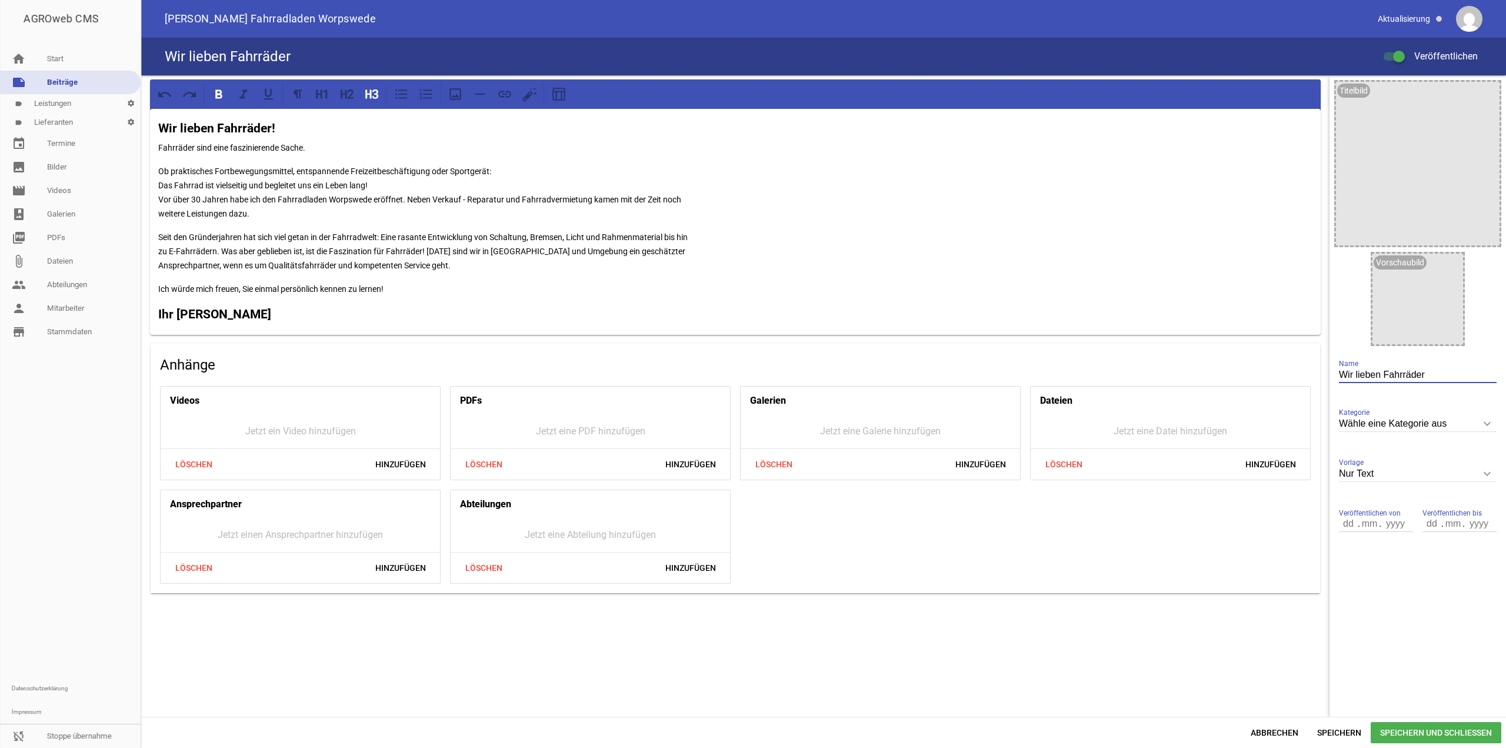
type input "Wir lieben Fahrräder"
click at [1399, 731] on span "Speichern und Schließen" at bounding box center [1436, 732] width 131 height 21
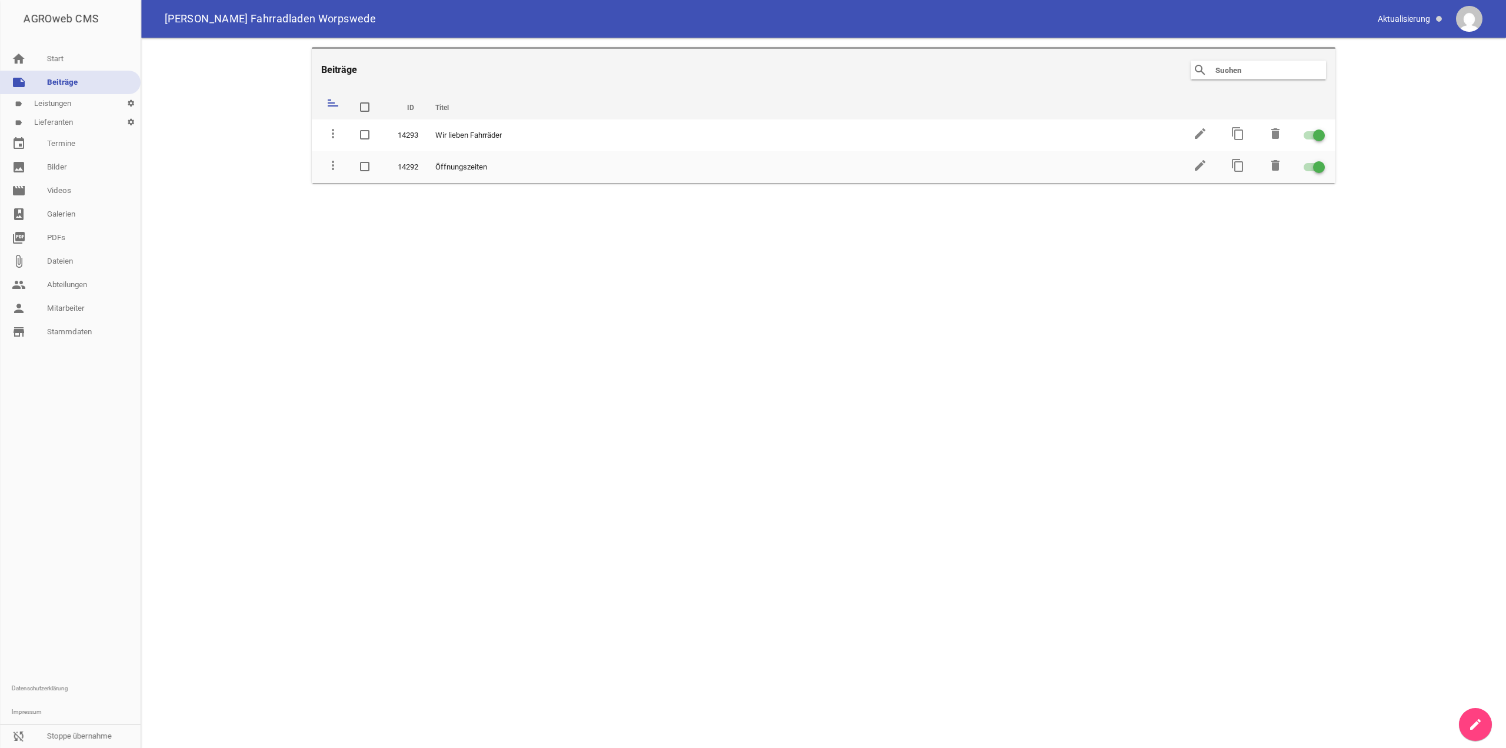
click at [270, 384] on main "Beiträge search clear sort ID Titel delete more_vert 14293 Wir lieben Fahrräder…" at bounding box center [823, 393] width 1365 height 710
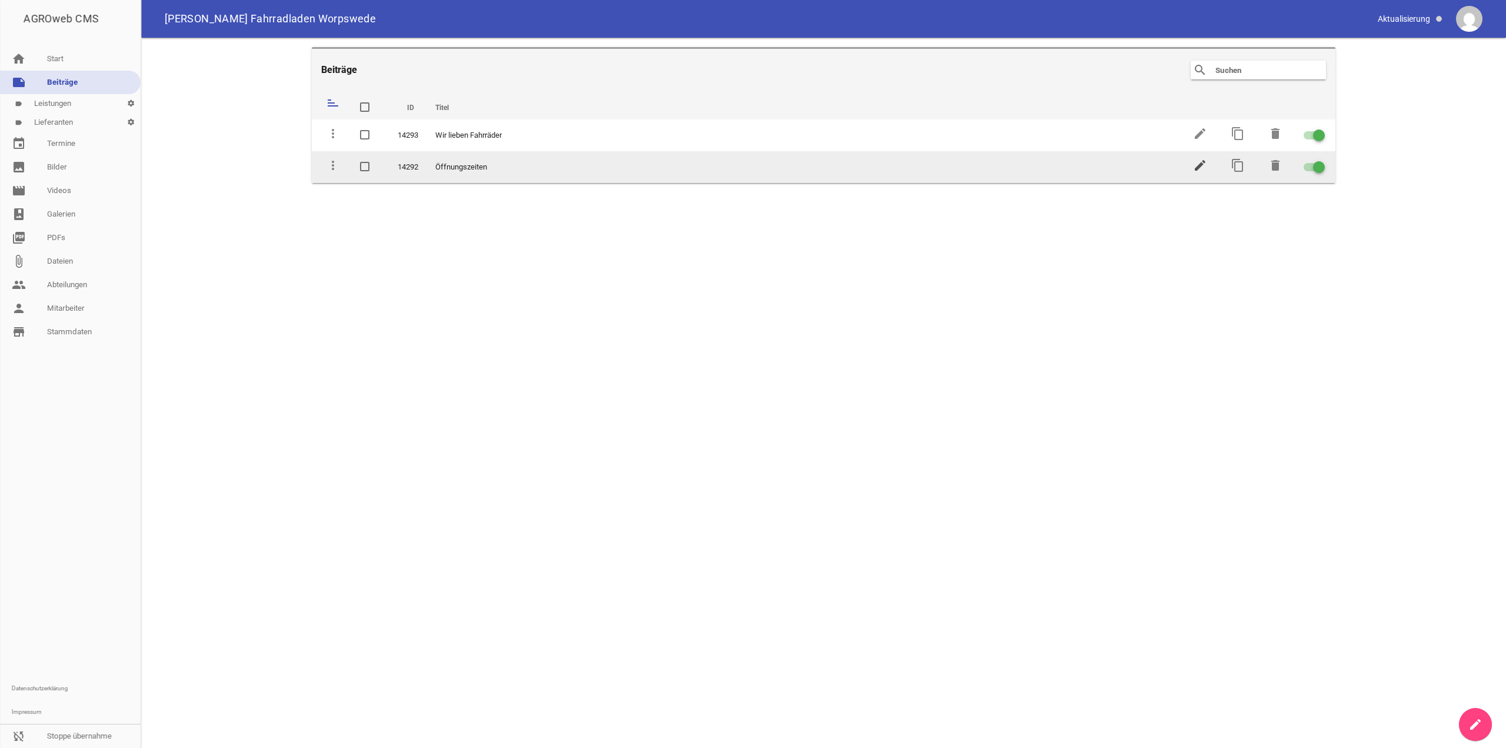
click at [1196, 169] on icon "edit" at bounding box center [1200, 165] width 14 height 14
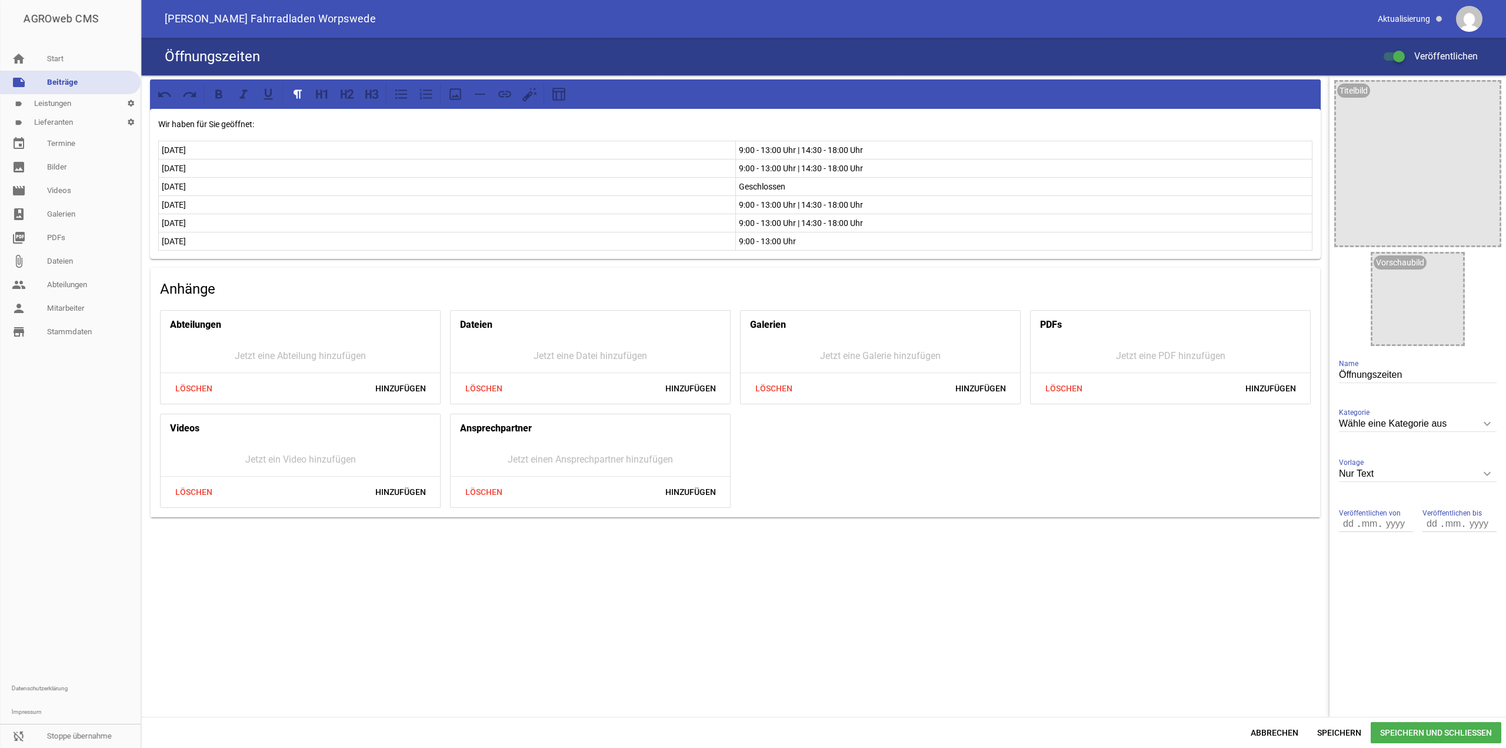
click at [159, 122] on p "Wir haben für Sie geöffnet:" at bounding box center [735, 124] width 1154 height 14
